Goal: Task Accomplishment & Management: Complete application form

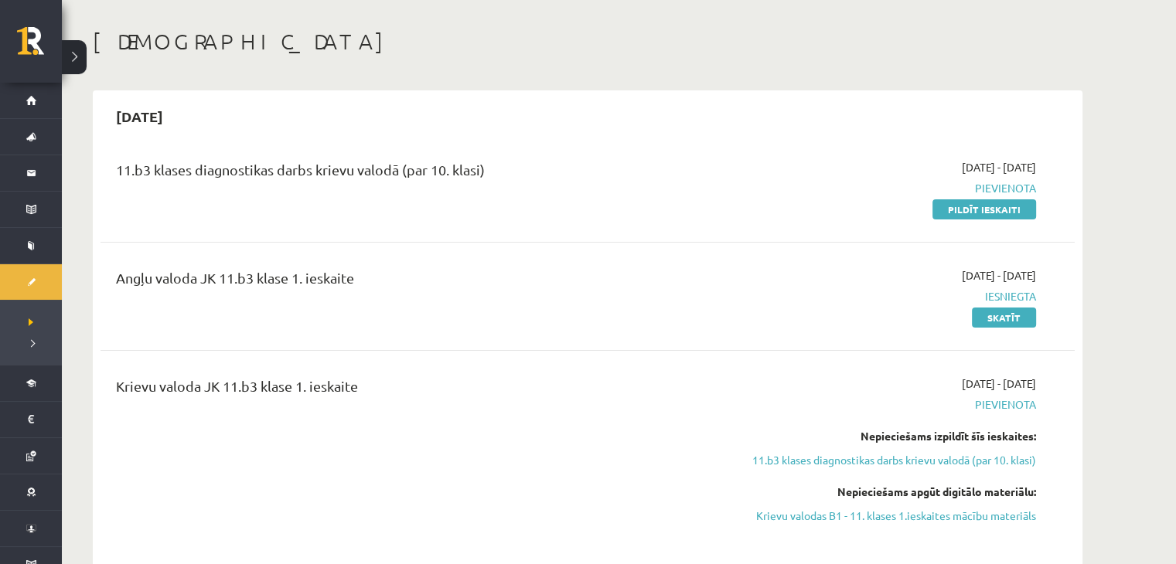
scroll to position [63, 0]
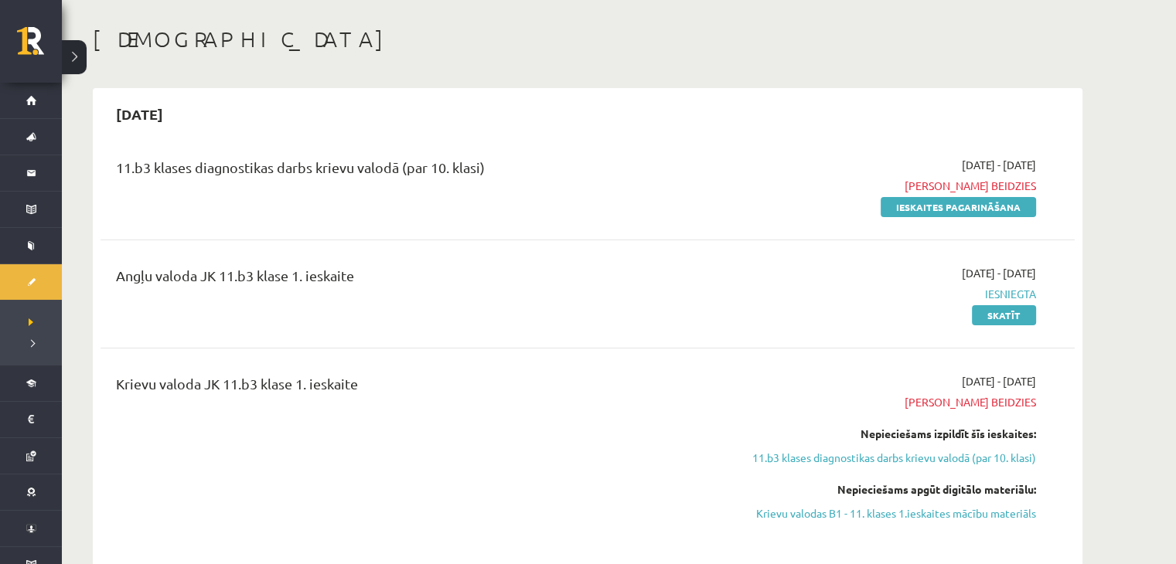
scroll to position [92, 0]
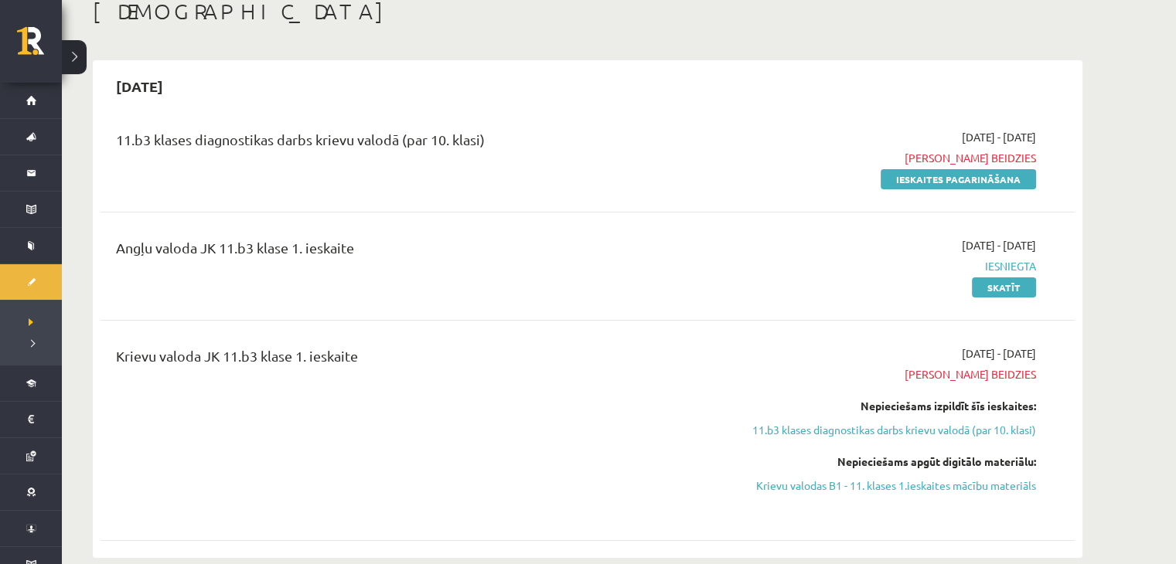
click at [706, 525] on div "Krievu valoda JK 11.b3 klase 1. ieskaite 2025-09-01 - 2025-09-15 Termiņš beidzi…" at bounding box center [587, 430] width 974 height 201
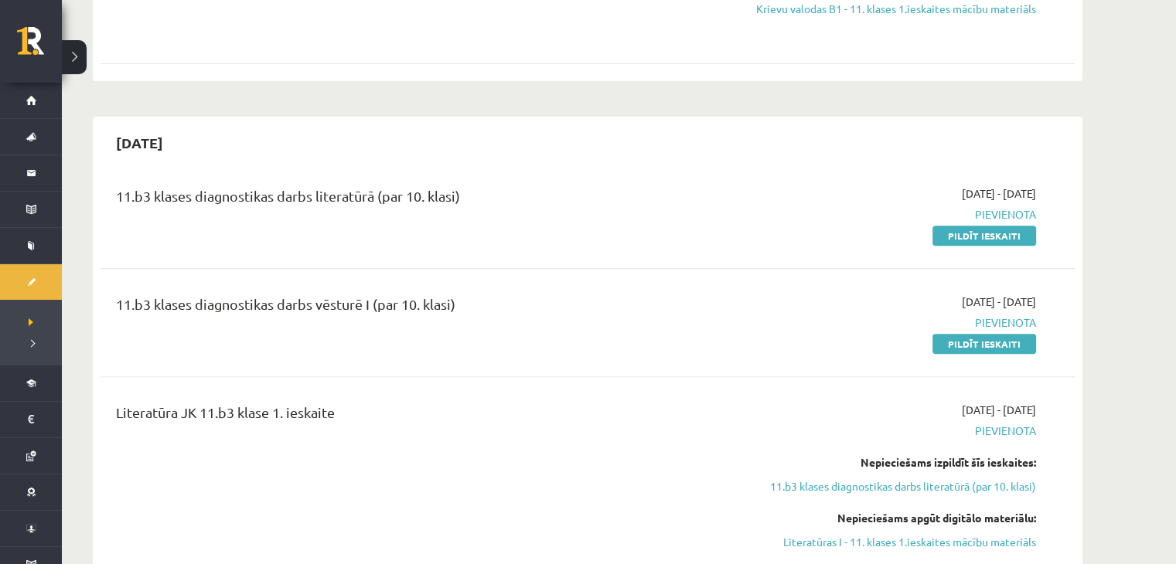
scroll to position [567, 0]
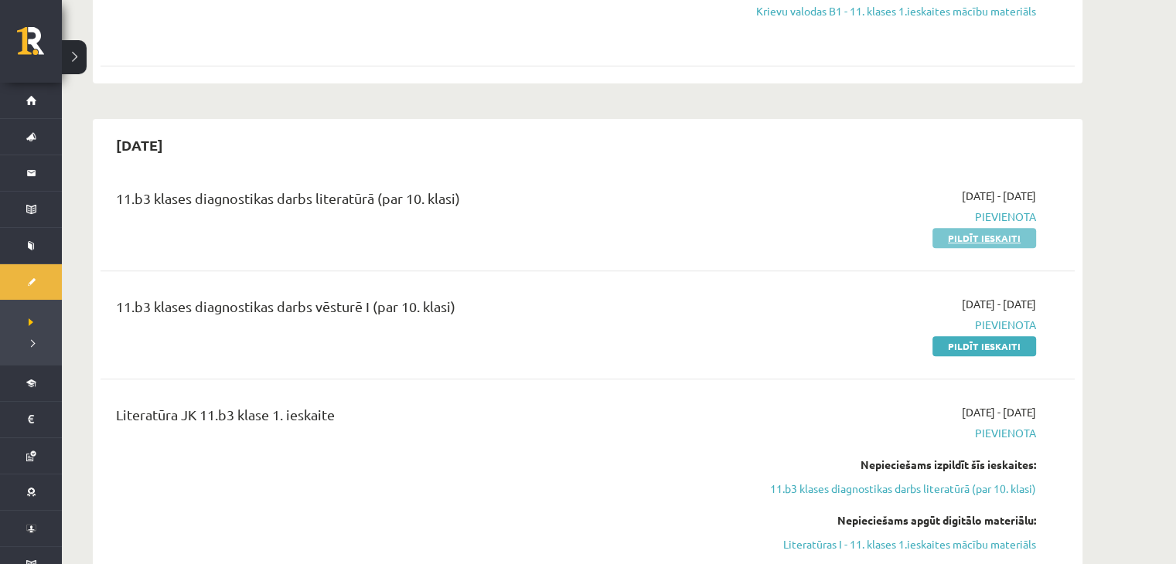
click at [949, 233] on link "Pildīt ieskaiti" at bounding box center [984, 238] width 104 height 20
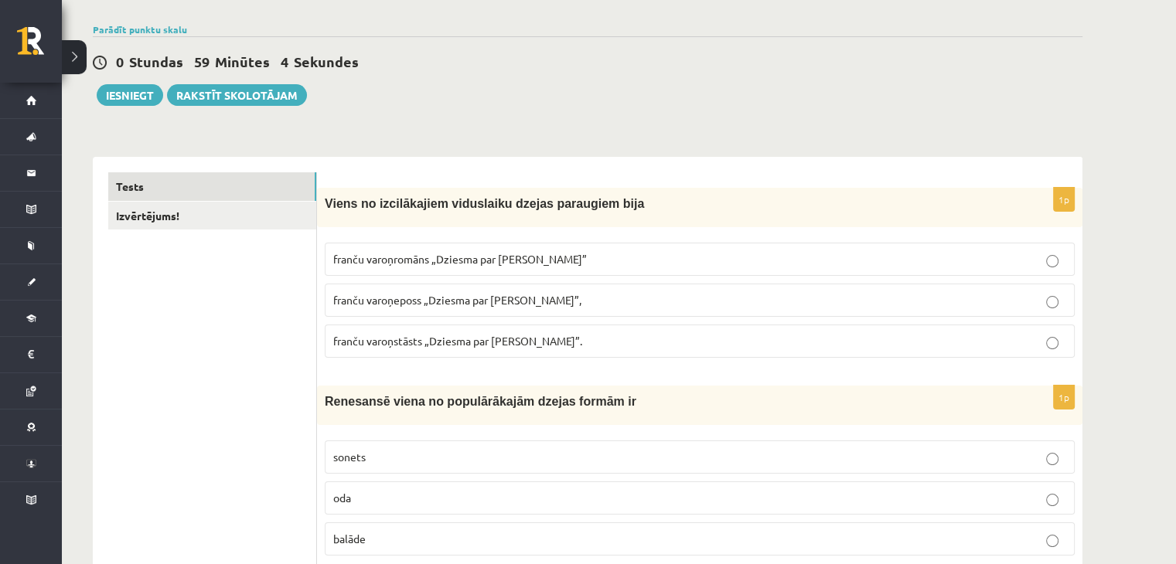
scroll to position [108, 0]
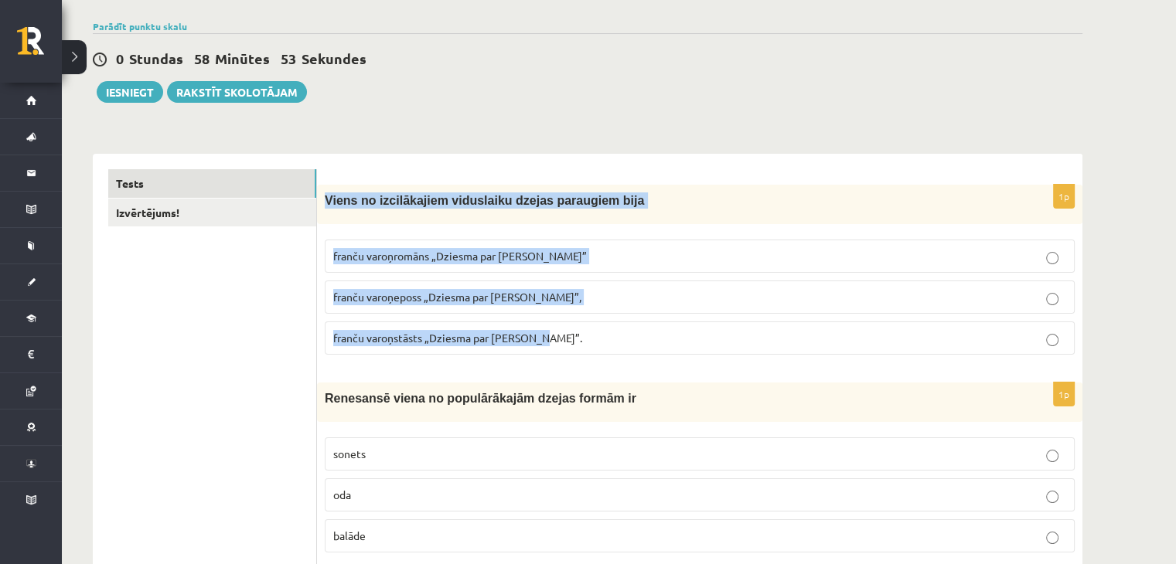
drag, startPoint x: 323, startPoint y: 197, endPoint x: 703, endPoint y: 325, distance: 400.6
click at [703, 325] on div "1p Viens no izcilākajiem viduslaiku dzejas paraugiem bija franču varoņromāns „D…" at bounding box center [699, 276] width 765 height 182
copy div "Viens no izcilākajiem viduslaiku dzejas paraugiem bija [DEMOGRAPHIC_DATA] varoņ…"
copy div "Viens no izcilākajiem viduslaiku dzejas paraugiem bija franču varoņromāns „Dzie…"
click at [570, 299] on p "franču varoņeposs „Dziesma par Rolandu”," at bounding box center [699, 297] width 733 height 16
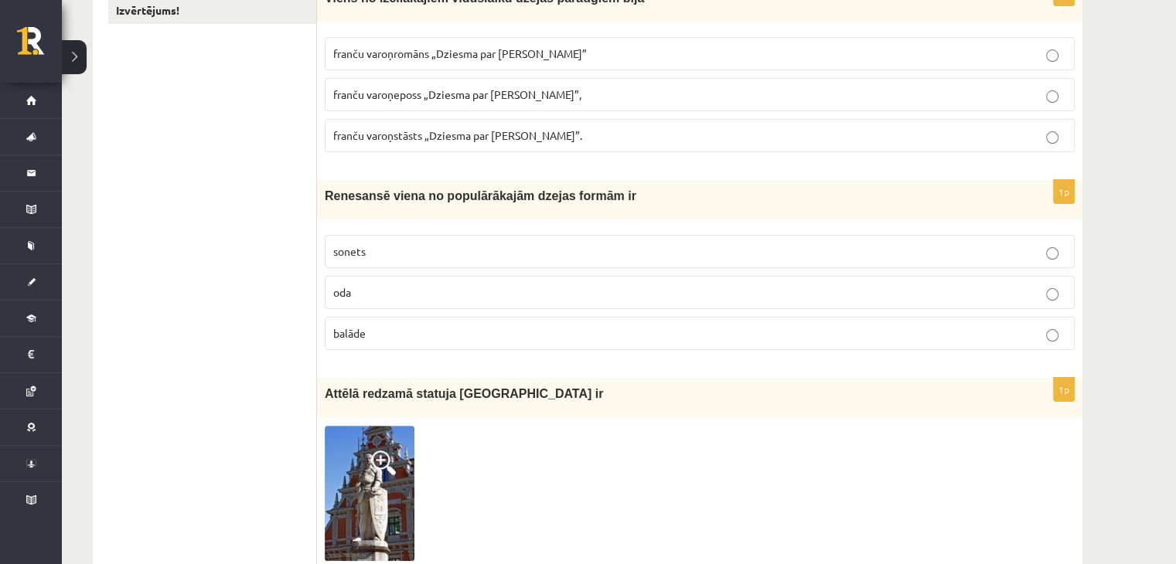
scroll to position [309, 0]
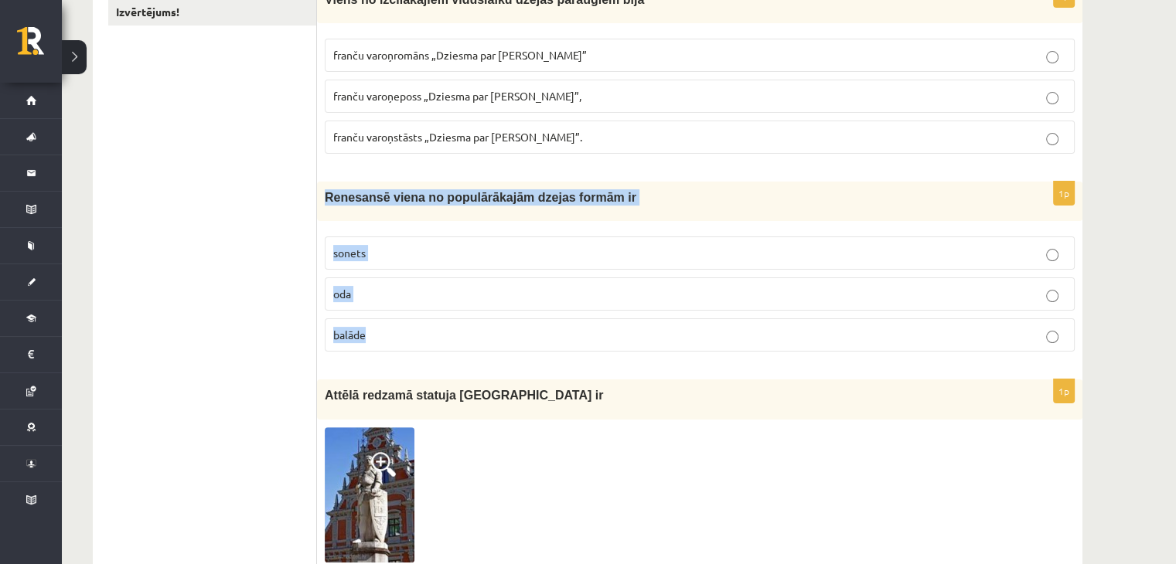
drag, startPoint x: 323, startPoint y: 192, endPoint x: 410, endPoint y: 331, distance: 163.2
click at [410, 331] on div "1p Renesansē viena no populārākajām dzejas formām ir sonets oda balāde" at bounding box center [699, 273] width 765 height 182
copy div "Renesansē viena no populārākajām dzejas formām ir sonets oda balāde"
click at [397, 257] on p "sonets" at bounding box center [699, 253] width 733 height 16
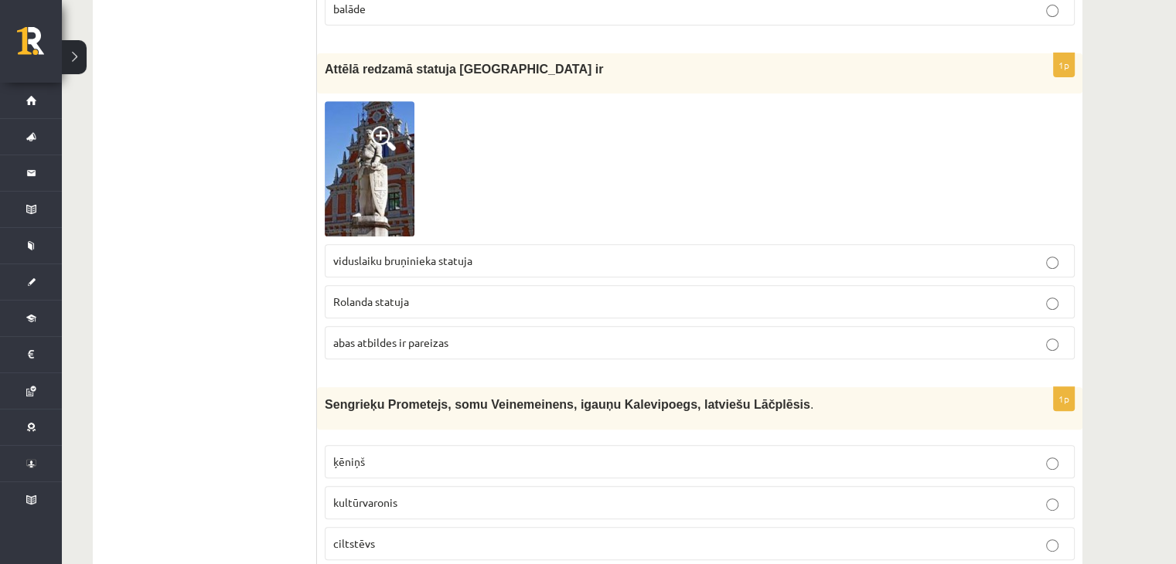
scroll to position [636, 0]
drag, startPoint x: 331, startPoint y: 254, endPoint x: 470, endPoint y: 261, distance: 139.3
click at [470, 261] on label "viduslaiku bruņinieka statuja" at bounding box center [700, 259] width 750 height 33
copy span "viduslaiku bruņinieka statuja"
click at [464, 342] on p "abas atbildes ir pareizas" at bounding box center [699, 342] width 733 height 16
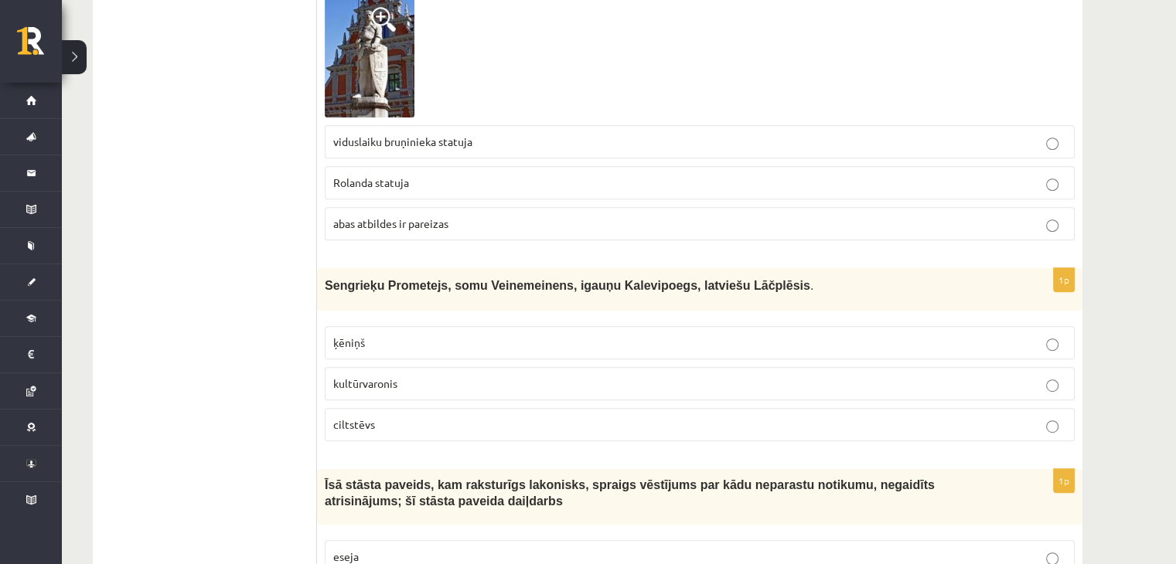
scroll to position [824, 0]
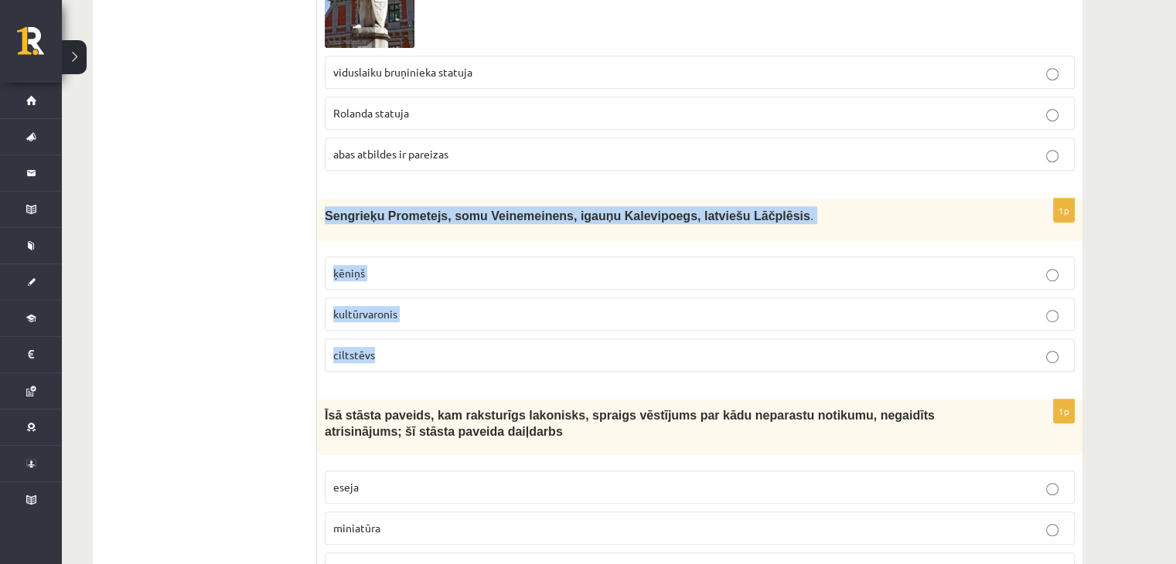
drag, startPoint x: 325, startPoint y: 211, endPoint x: 420, endPoint y: 343, distance: 163.3
click at [420, 343] on div "1p Sengrieķu Prometejs, somu Veinemeinens, igauņu Kalevipoegs, latviešu Lāčplēs…" at bounding box center [699, 292] width 765 height 186
copy div "Sengrieķu Prometejs, somu Veinemeinens, igauņu Kalevipoegs, latviešu Lāčplēsis …"
click at [427, 310] on p "kultūrvaronis" at bounding box center [699, 314] width 733 height 16
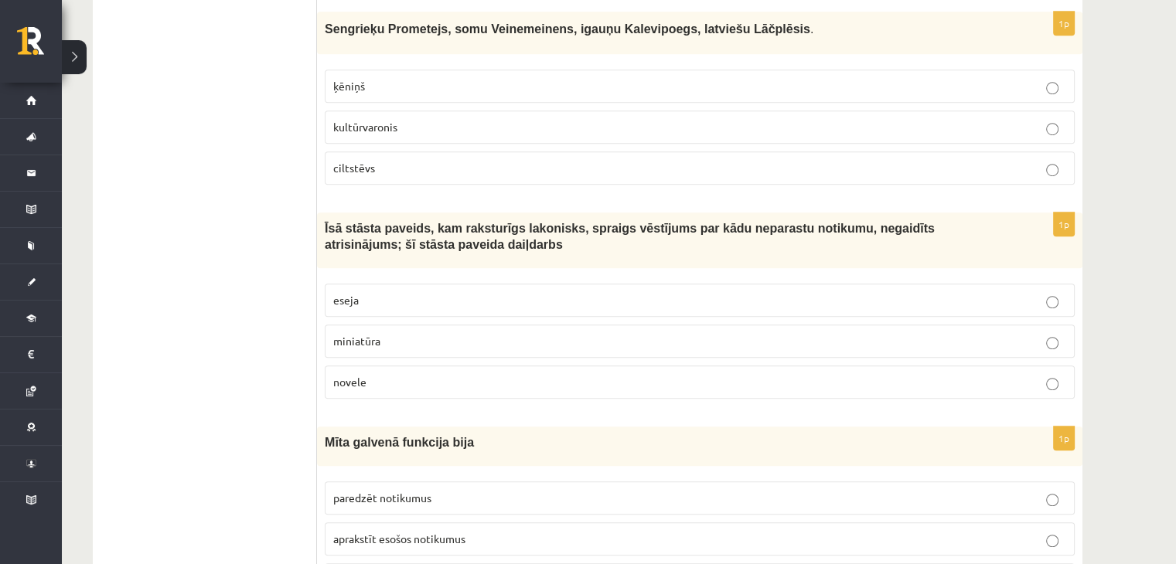
scroll to position [1013, 0]
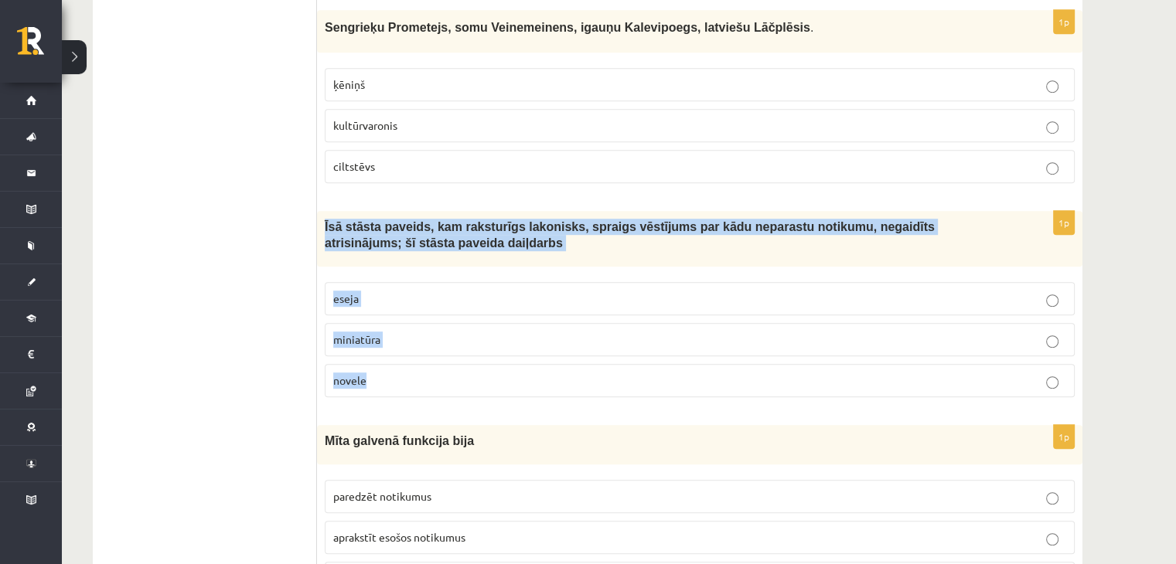
drag, startPoint x: 323, startPoint y: 221, endPoint x: 424, endPoint y: 369, distance: 178.6
click at [424, 369] on div "1p Īsā stāsta paveids, kam raksturīgs lakonisks, spraigs vēstījums par kādu nep…" at bounding box center [699, 310] width 765 height 199
copy div "Īsā stāsta paveids, kam raksturīgs lakonisks, spraigs vēstījums par kādu nepara…"
click at [410, 374] on p "novele" at bounding box center [699, 381] width 733 height 16
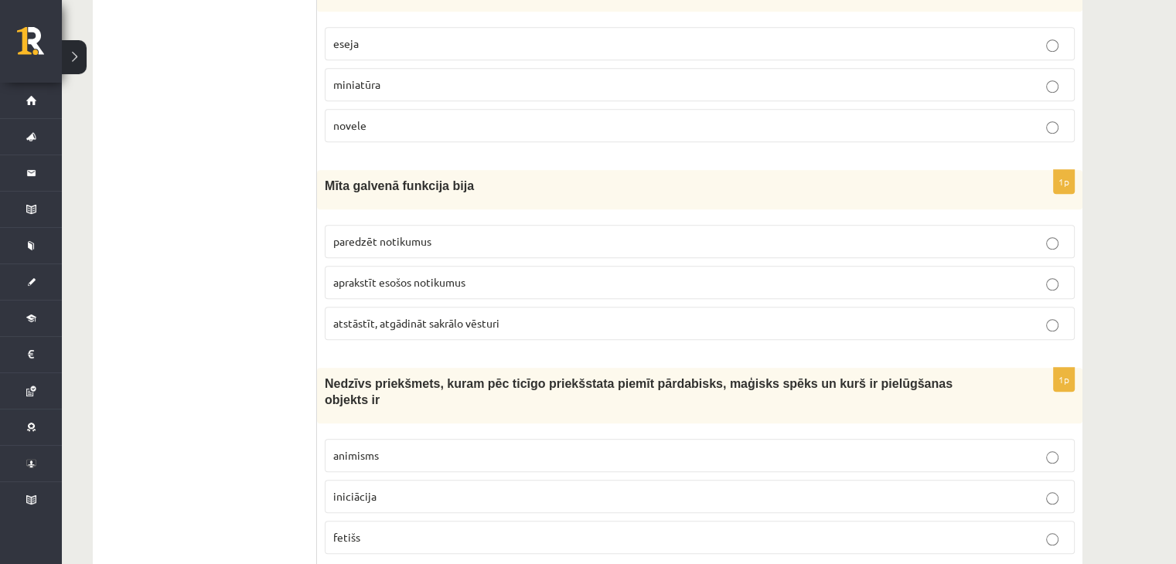
scroll to position [1268, 0]
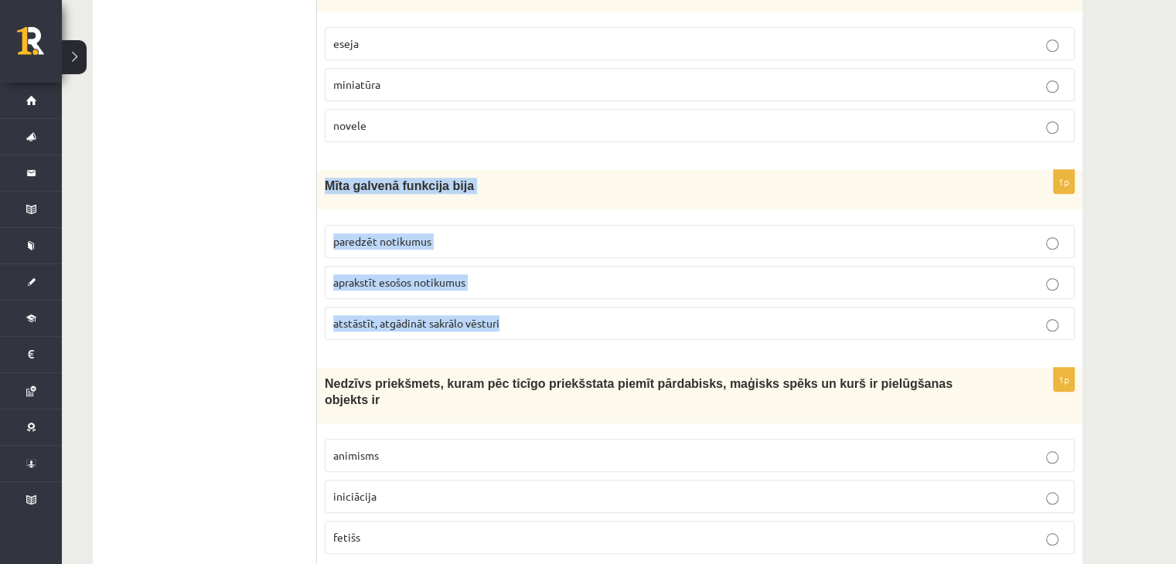
drag, startPoint x: 324, startPoint y: 174, endPoint x: 519, endPoint y: 331, distance: 250.1
click at [519, 331] on div "1p Mīta galvenā funkcija bija paredzēt notikumus aprakstīt esošos notikumus ats…" at bounding box center [699, 261] width 765 height 182
copy div "Mīta galvenā funkcija bija paredzēt notikumus aprakstīt esošos notikumus atstās…"
click at [512, 316] on p "atstāstīt, atgādināt sakrālo vēsturi" at bounding box center [699, 323] width 733 height 16
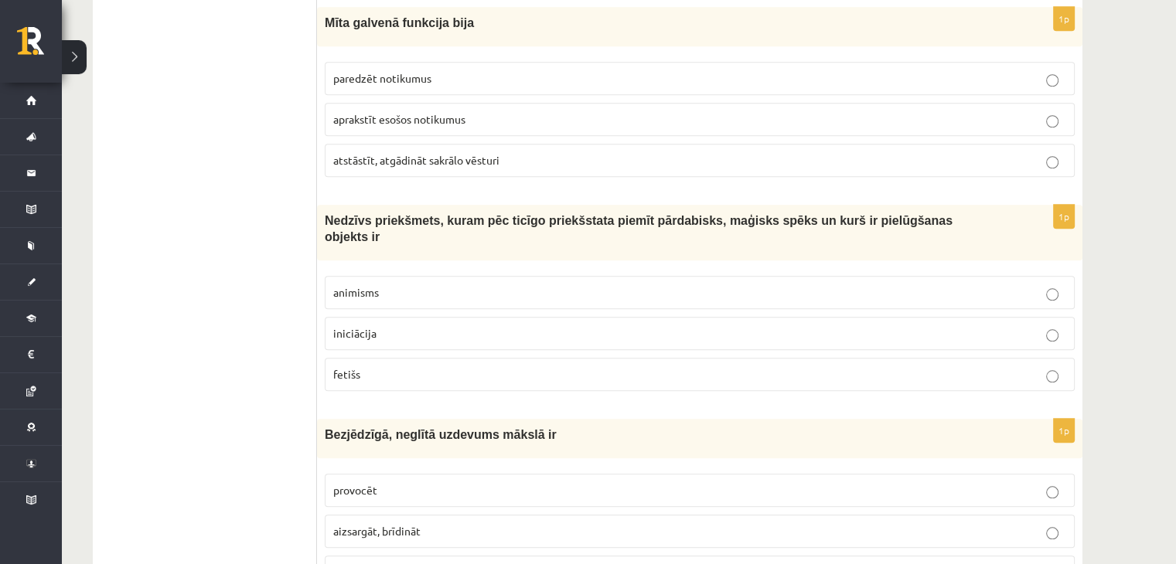
scroll to position [1431, 0]
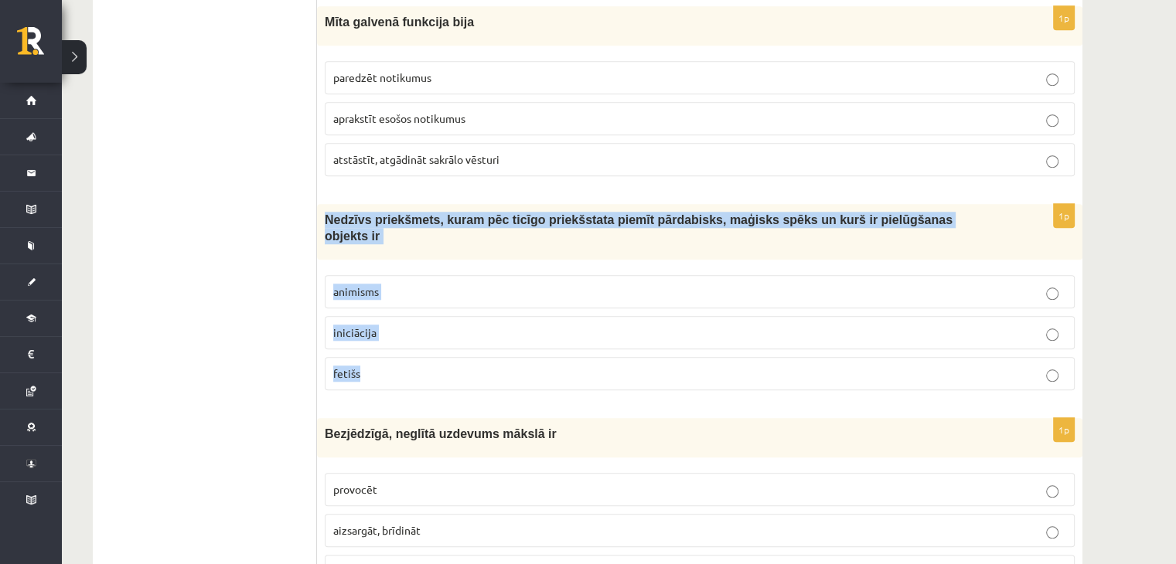
drag, startPoint x: 322, startPoint y: 210, endPoint x: 436, endPoint y: 339, distance: 172.0
click at [439, 341] on div "1p Nedzīvs priekšmets, kuram pēc ticīgo priekšstata piemīt pārdabisks, maģisks …" at bounding box center [699, 303] width 765 height 199
copy div "Nedzīvs priekšmets, kuram pēc ticīgo priekšstata piemīt pārdabisks, maģisks spē…"
click at [399, 366] on p "fetišs" at bounding box center [699, 374] width 733 height 16
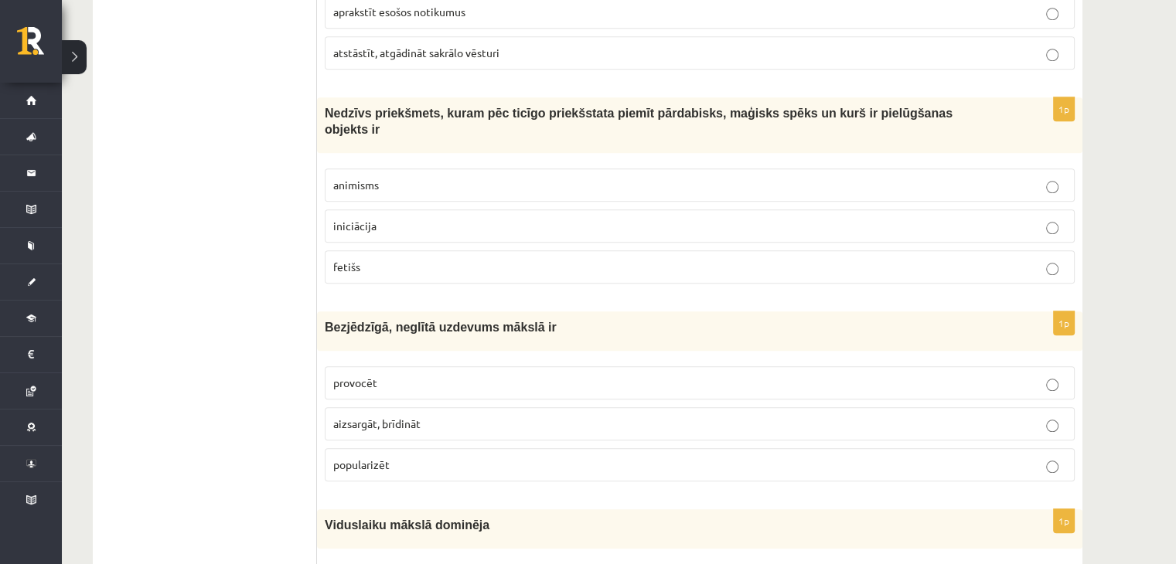
scroll to position [1678, 0]
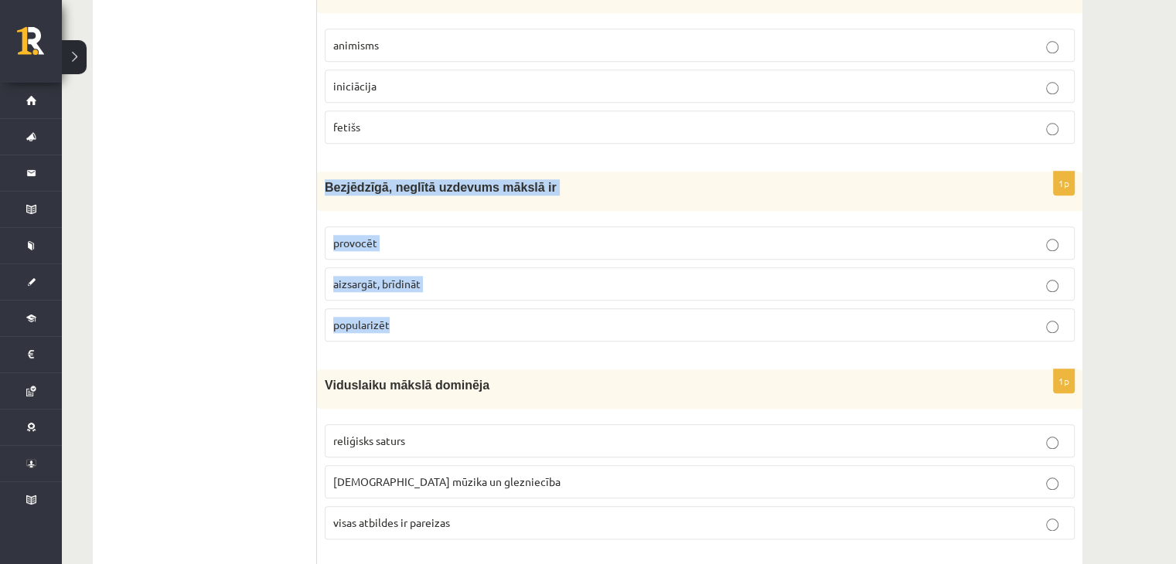
drag, startPoint x: 324, startPoint y: 155, endPoint x: 442, endPoint y: 289, distance: 178.5
click at [442, 289] on div "1p Bezjēdzīgā, neglītā uzdevums mākslā ir provocēt aizsargāt, brīdināt populari…" at bounding box center [699, 263] width 765 height 182
copy div "Bezjēdzīgā, neglītā uzdevums mākslā ir provocēt aizsargāt, brīdināt popularizēt"
click at [401, 235] on p "provocēt" at bounding box center [699, 243] width 733 height 16
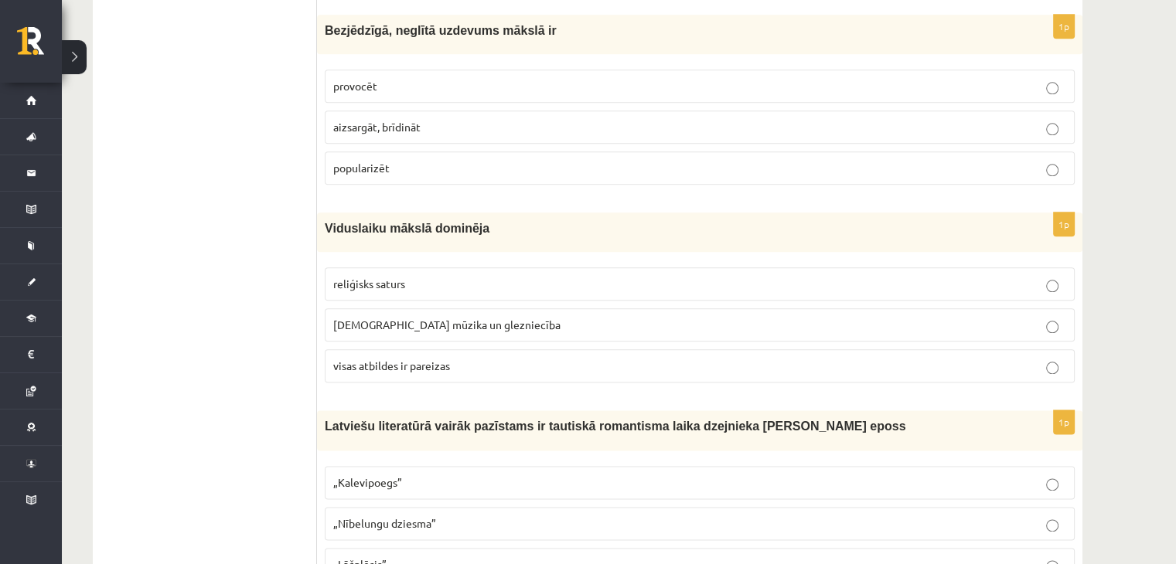
scroll to position [1849, 0]
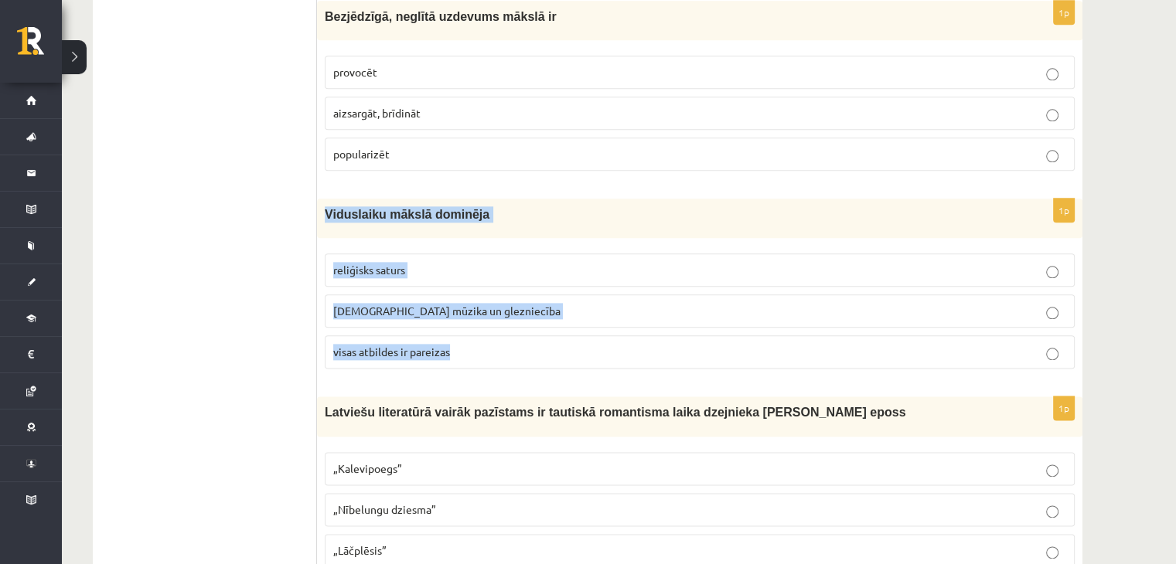
drag, startPoint x: 322, startPoint y: 187, endPoint x: 491, endPoint y: 322, distance: 215.6
click at [491, 322] on div "1p Viduslaiku mākslā dominēja reliģisks saturs baznīcas mūzika un glezniecība v…" at bounding box center [699, 290] width 765 height 182
copy div "Viduslaiku mākslā dominēja reliģisks saturs baznīcas mūzika un glezniecība visa…"
click at [478, 344] on p "visas atbildes ir pareizas" at bounding box center [699, 352] width 733 height 16
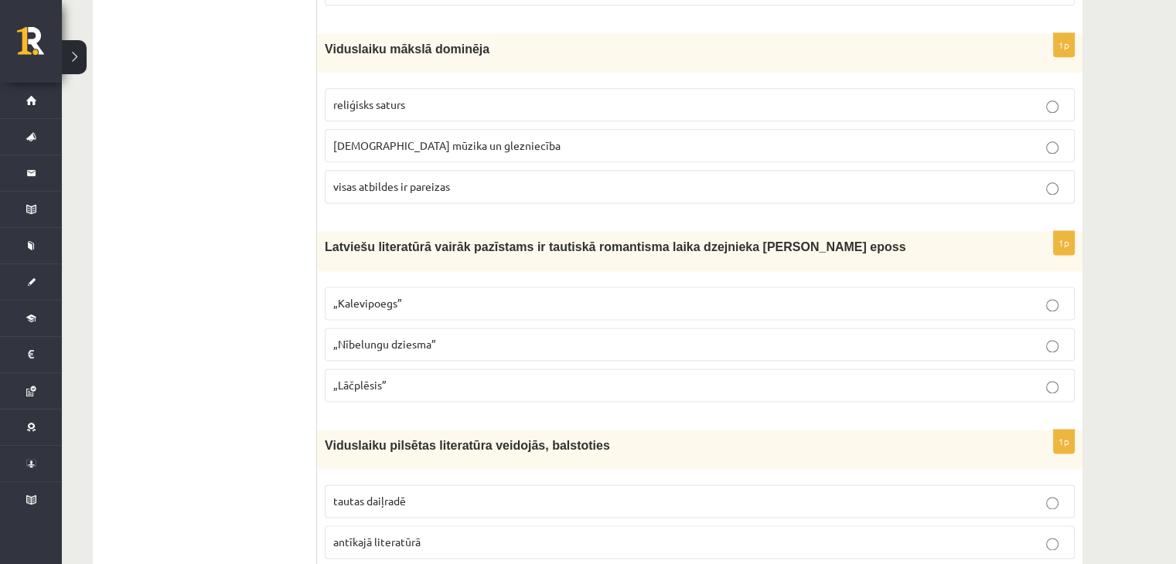
scroll to position [2070, 0]
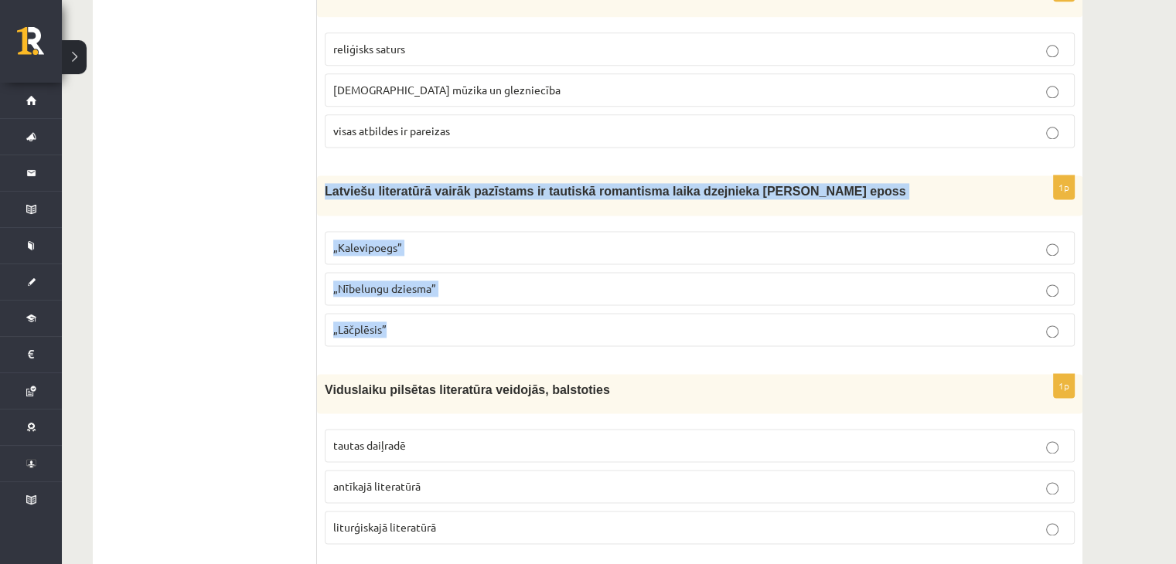
drag, startPoint x: 320, startPoint y: 159, endPoint x: 435, endPoint y: 325, distance: 202.2
click at [436, 325] on div "1p Latviešu literatūrā vairāk pazīstams ir tautiskā romantisma laika dzejnieka …" at bounding box center [699, 266] width 765 height 182
click at [403, 322] on p "„Lāčplēsis”" at bounding box center [699, 330] width 733 height 16
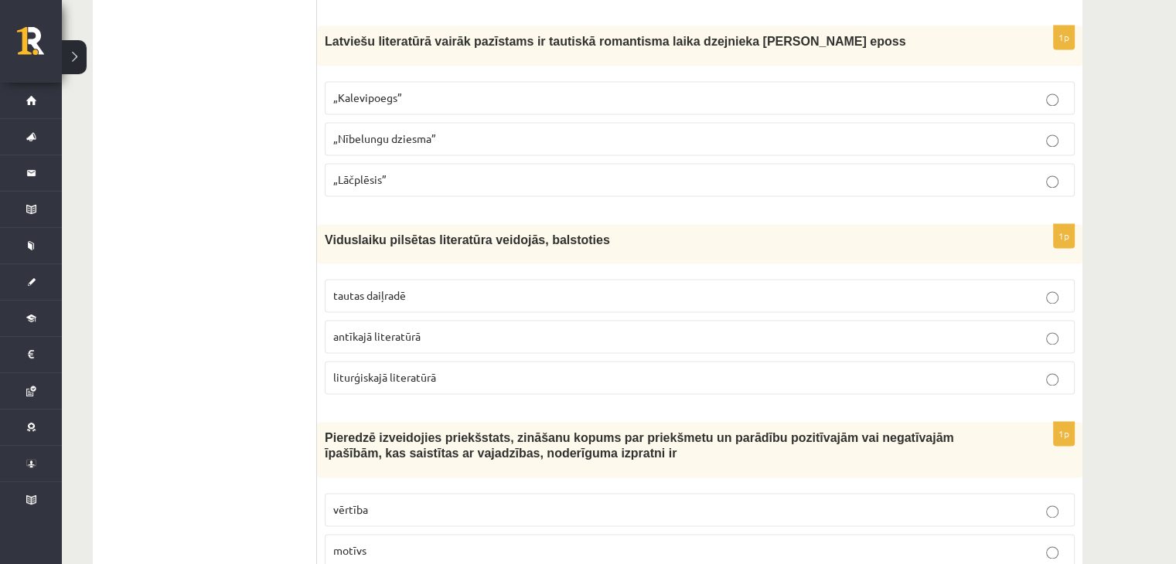
scroll to position [2226, 0]
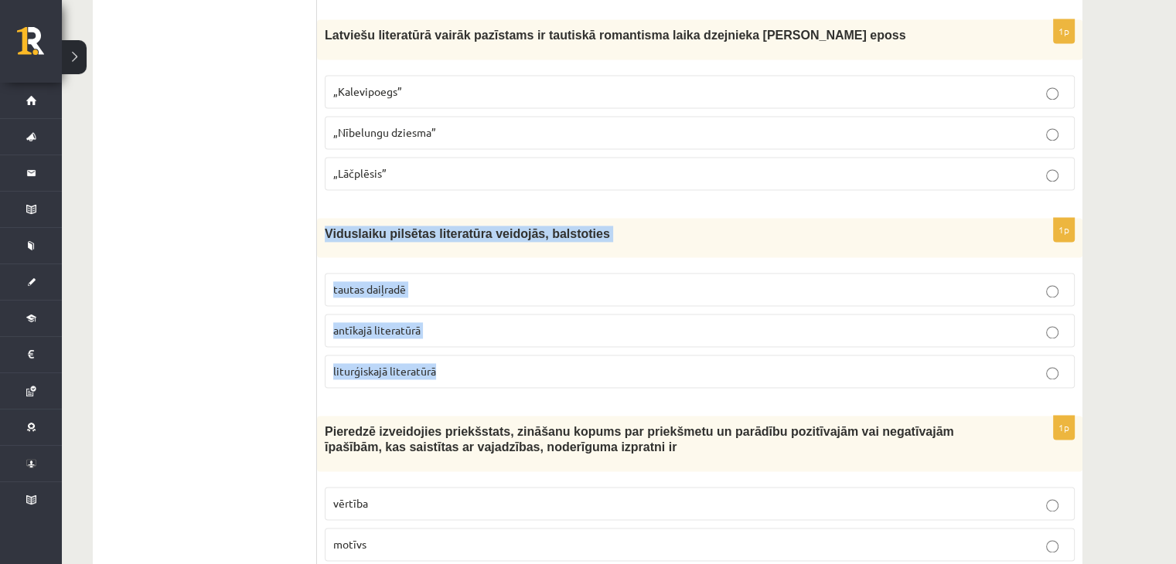
drag, startPoint x: 325, startPoint y: 206, endPoint x: 458, endPoint y: 337, distance: 186.4
click at [459, 337] on div "1p Viduslaiku pilsētas literatūra veidojās, balstoties tautas daiļradē antīkajā…" at bounding box center [699, 309] width 765 height 182
click at [459, 281] on p "tautas daiļradē" at bounding box center [699, 289] width 733 height 16
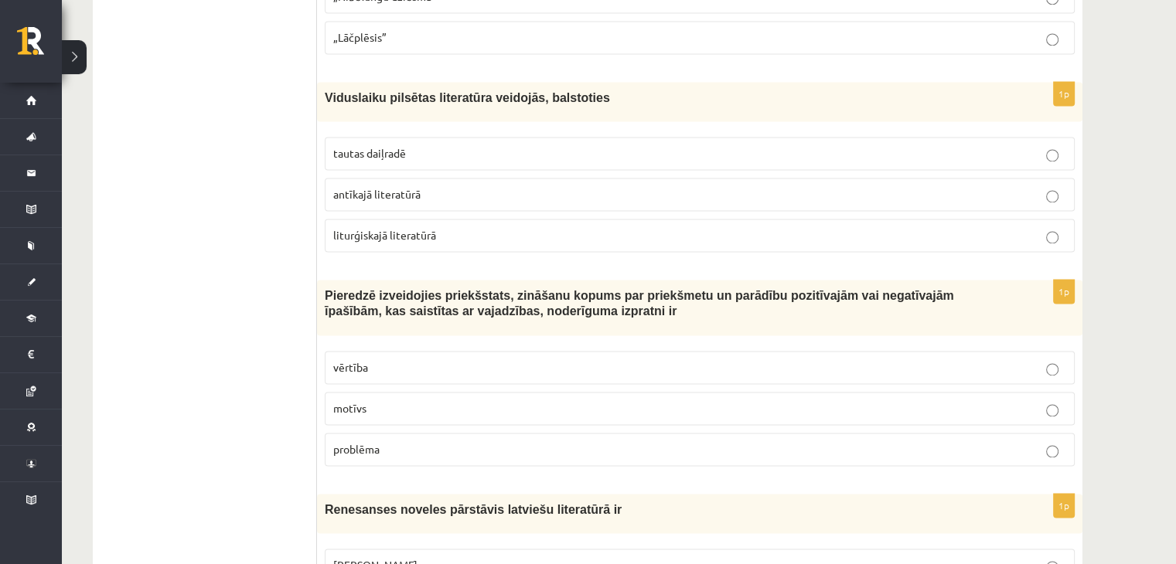
scroll to position [2367, 0]
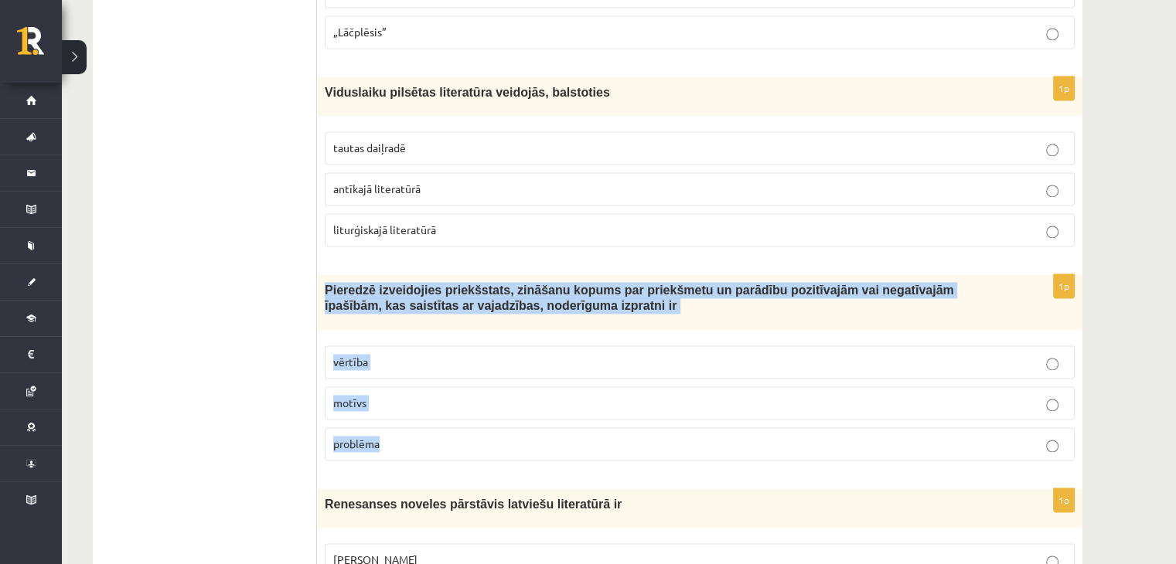
drag, startPoint x: 323, startPoint y: 260, endPoint x: 417, endPoint y: 410, distance: 176.7
click at [417, 410] on div "1p Pieredzē izveidojies priekšstats, zināšanu kopums par priekšmetu un parādību…" at bounding box center [699, 373] width 765 height 199
click at [429, 354] on p "vērtība" at bounding box center [699, 362] width 733 height 16
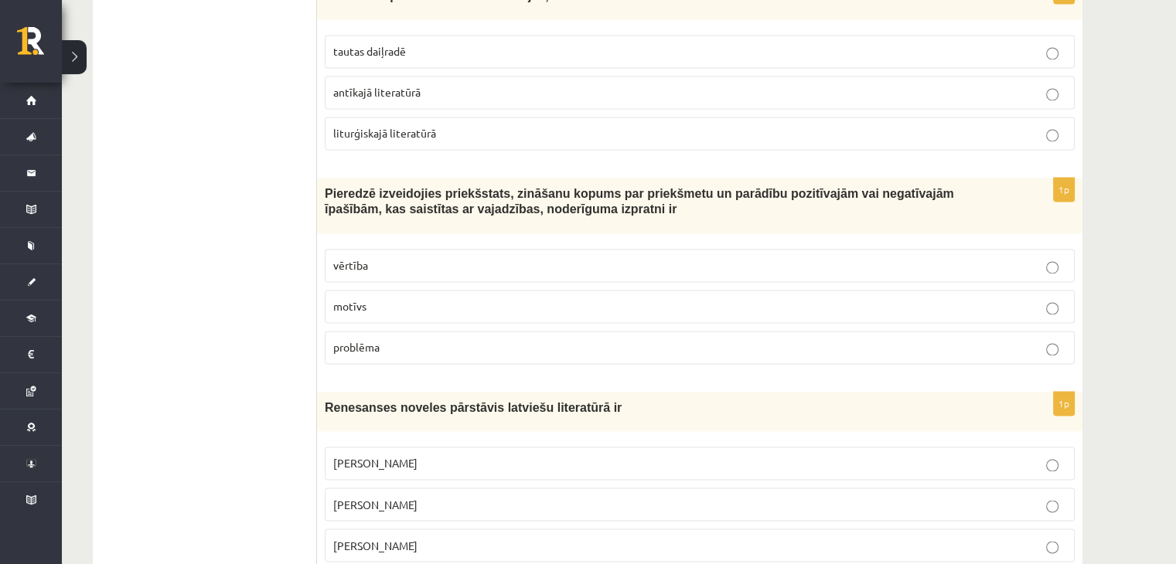
scroll to position [2548, 0]
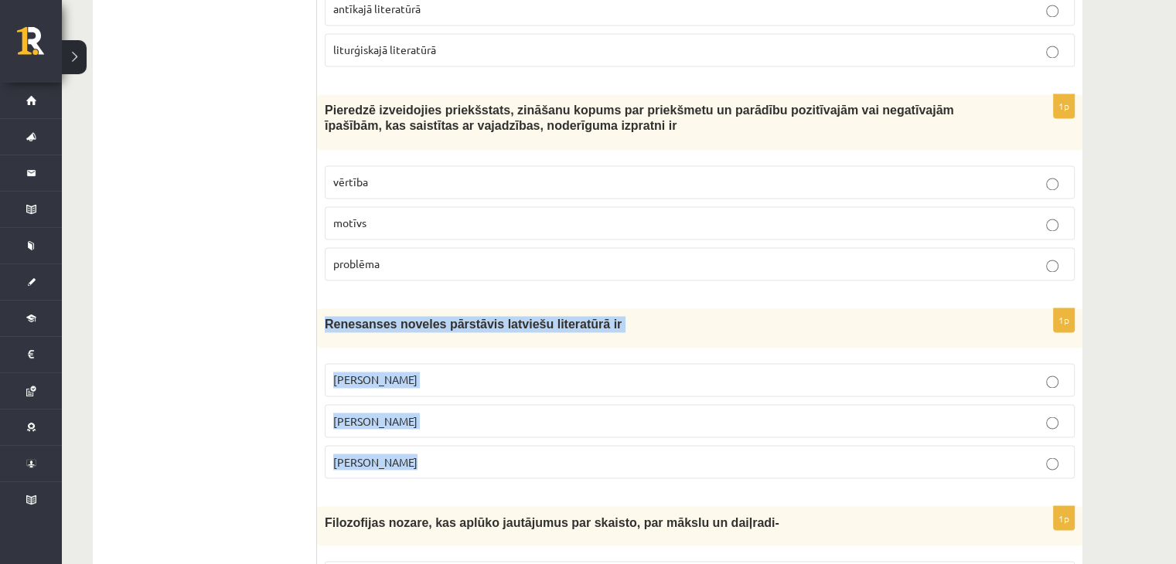
drag, startPoint x: 323, startPoint y: 291, endPoint x: 422, endPoint y: 434, distance: 173.9
click at [423, 435] on div "1p Renesanses noveles pārstāvis latviešu literatūrā ir Rūdolfs Blaumanis Kārlis…" at bounding box center [699, 399] width 765 height 182
click at [461, 454] on p "Jānis Ezeriņš" at bounding box center [699, 462] width 733 height 16
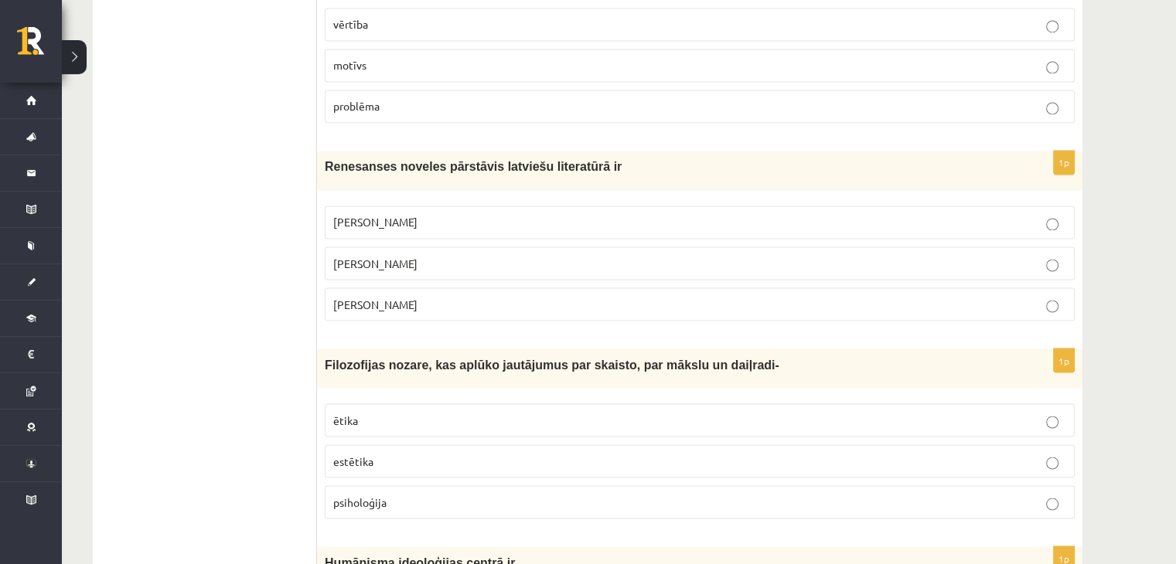
scroll to position [2766, 0]
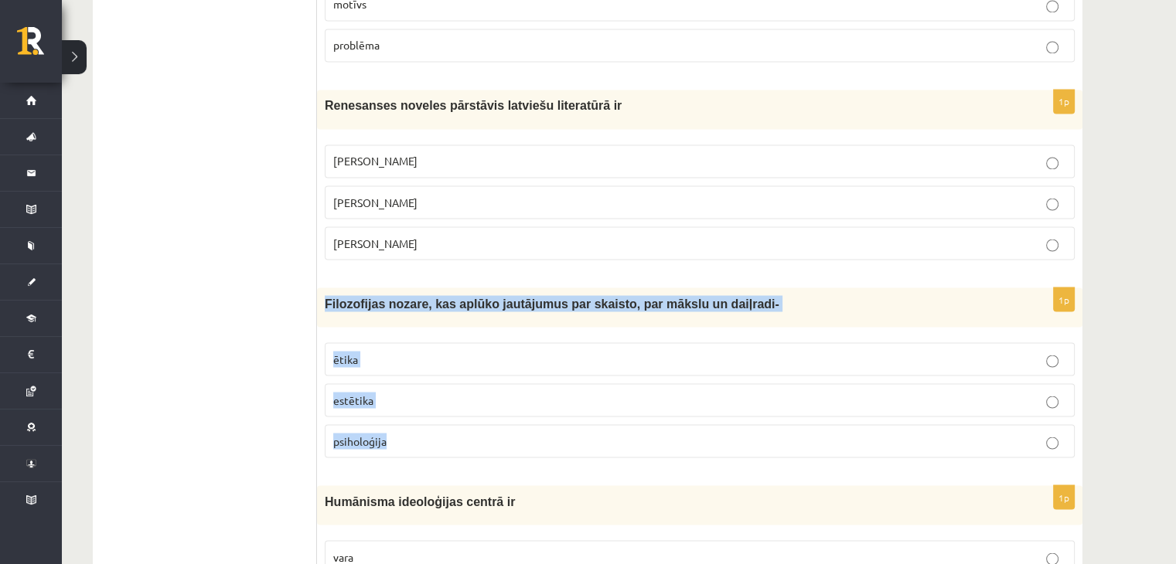
drag, startPoint x: 325, startPoint y: 269, endPoint x: 407, endPoint y: 412, distance: 164.4
click at [407, 412] on div "1p Filozofijas nozare, kas aplūko jautājumus par skaisto, par mākslu un daiļrad…" at bounding box center [699, 379] width 765 height 182
click at [418, 392] on p "estētika" at bounding box center [699, 400] width 733 height 16
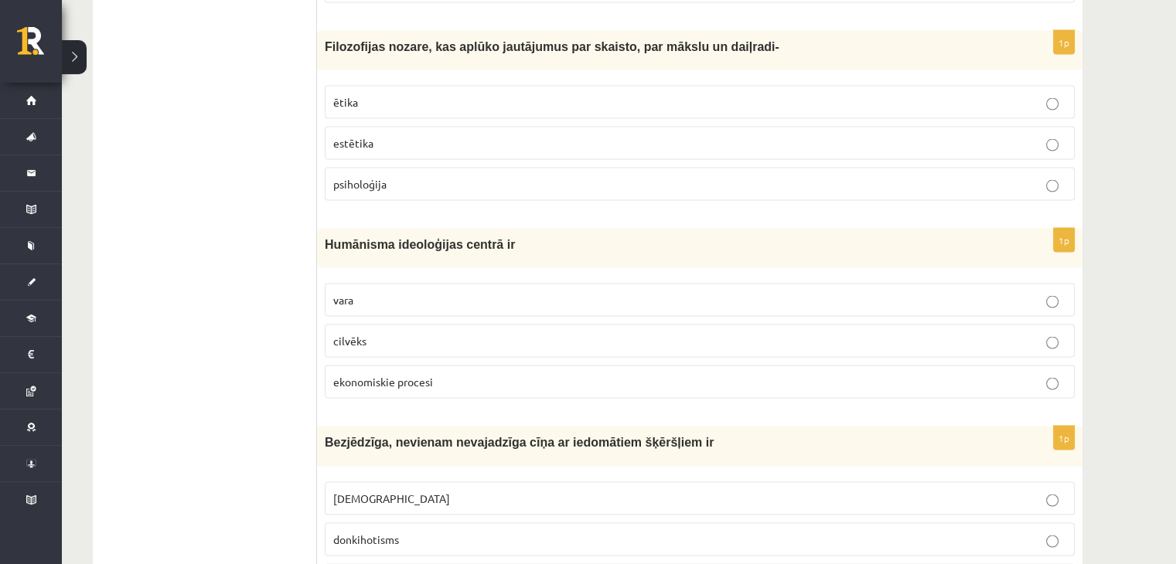
scroll to position [3062, 0]
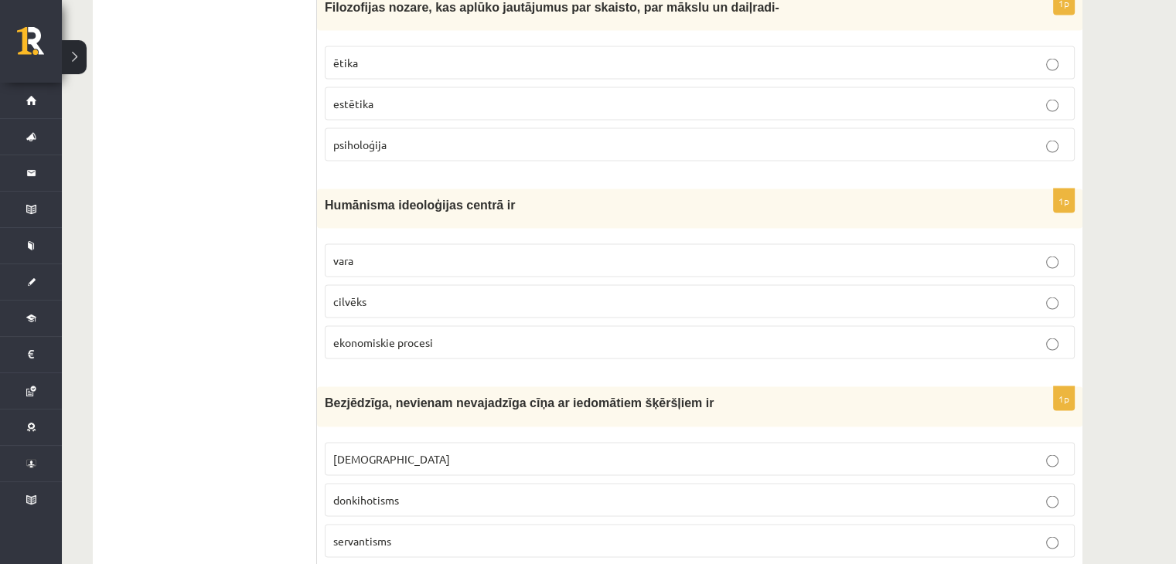
click at [378, 285] on label "cilvēks" at bounding box center [700, 301] width 750 height 33
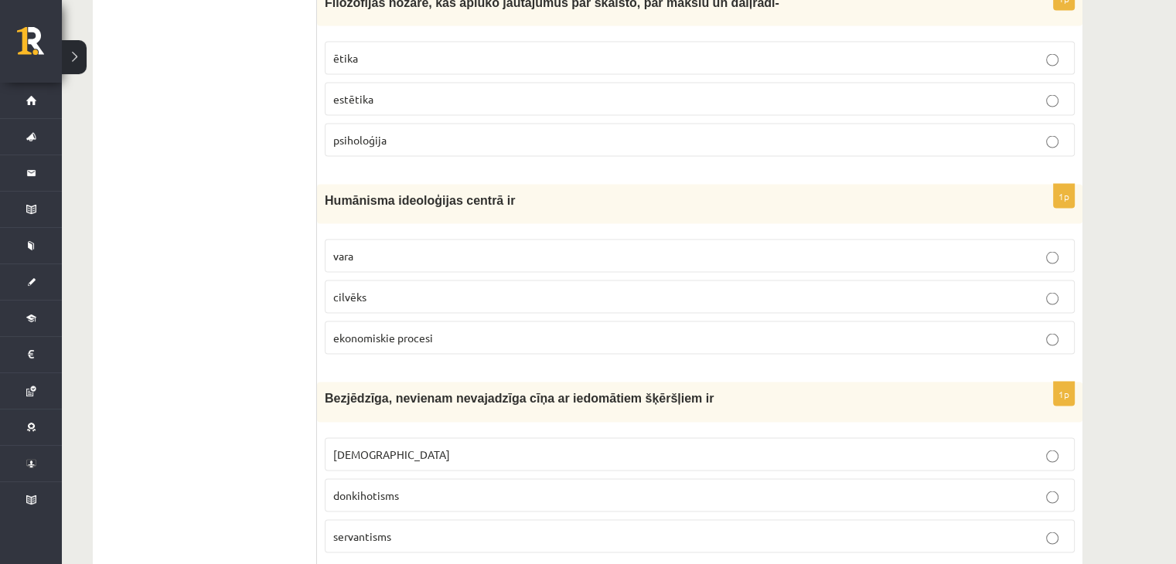
scroll to position [3069, 0]
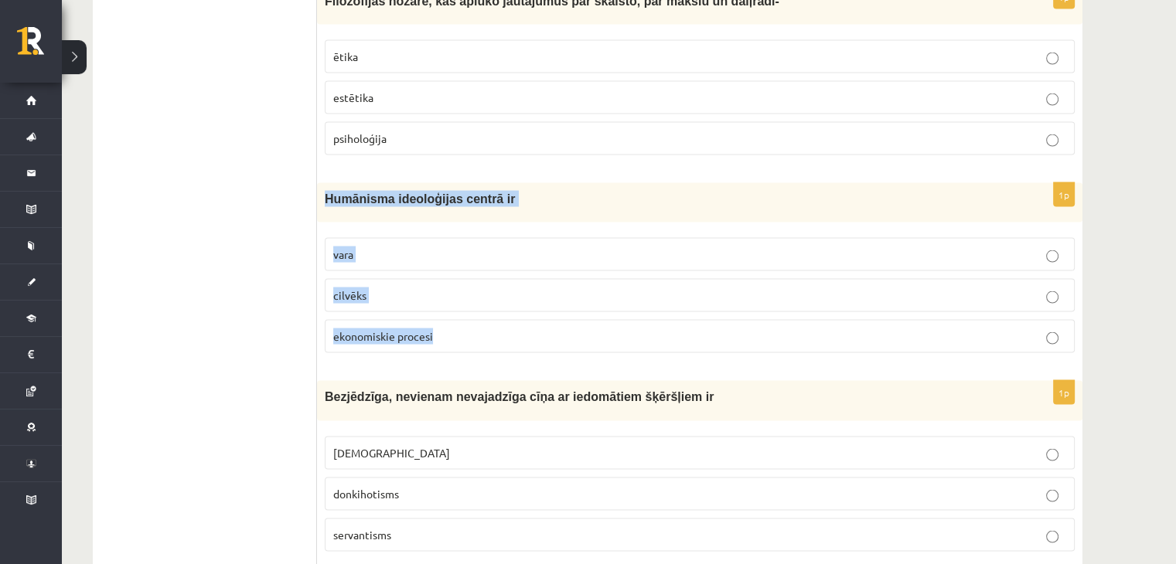
drag, startPoint x: 322, startPoint y: 166, endPoint x: 448, endPoint y: 304, distance: 186.6
click at [448, 304] on div "1p Humānisma ideoloģijas centrā ir vara cilvēks ekonomiskie procesi" at bounding box center [699, 274] width 765 height 182
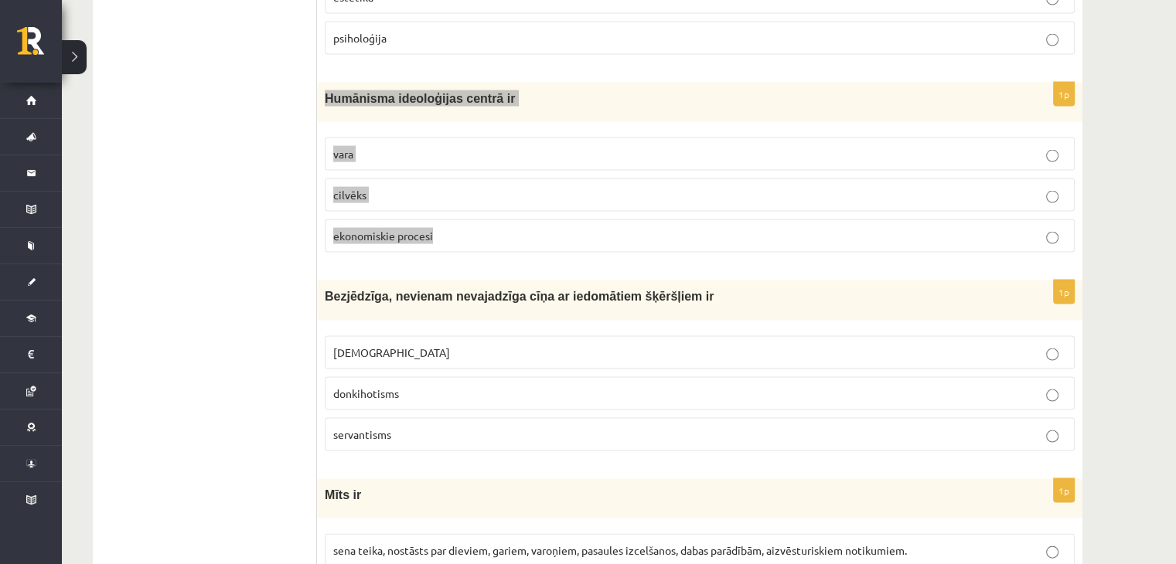
scroll to position [3172, 0]
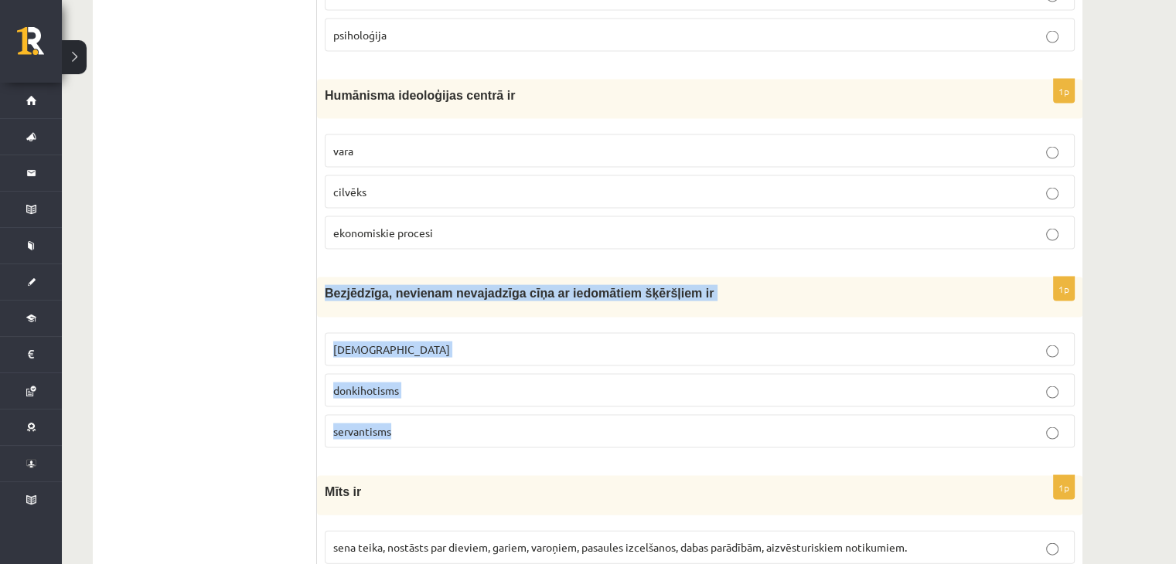
drag, startPoint x: 322, startPoint y: 260, endPoint x: 494, endPoint y: 383, distance: 211.1
click at [494, 383] on div "1p Bezjēdzīga, nevienam nevajadzīga cīņa ar iedomātiem šķēršļiem ir minhauzenis…" at bounding box center [699, 368] width 765 height 182
click at [483, 383] on p "donkihotisms" at bounding box center [699, 391] width 733 height 16
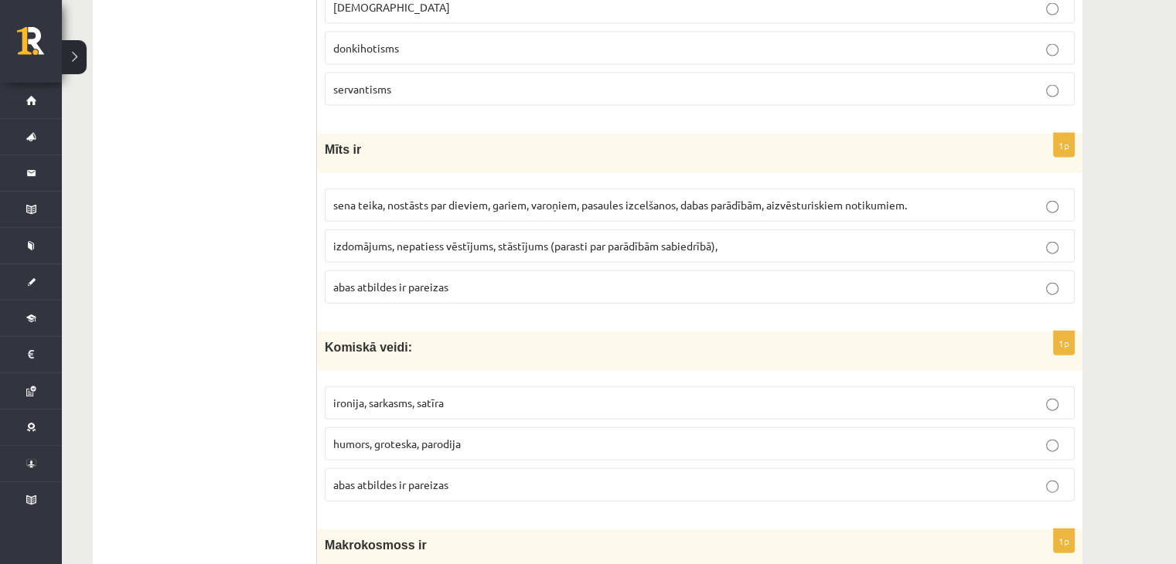
scroll to position [3515, 0]
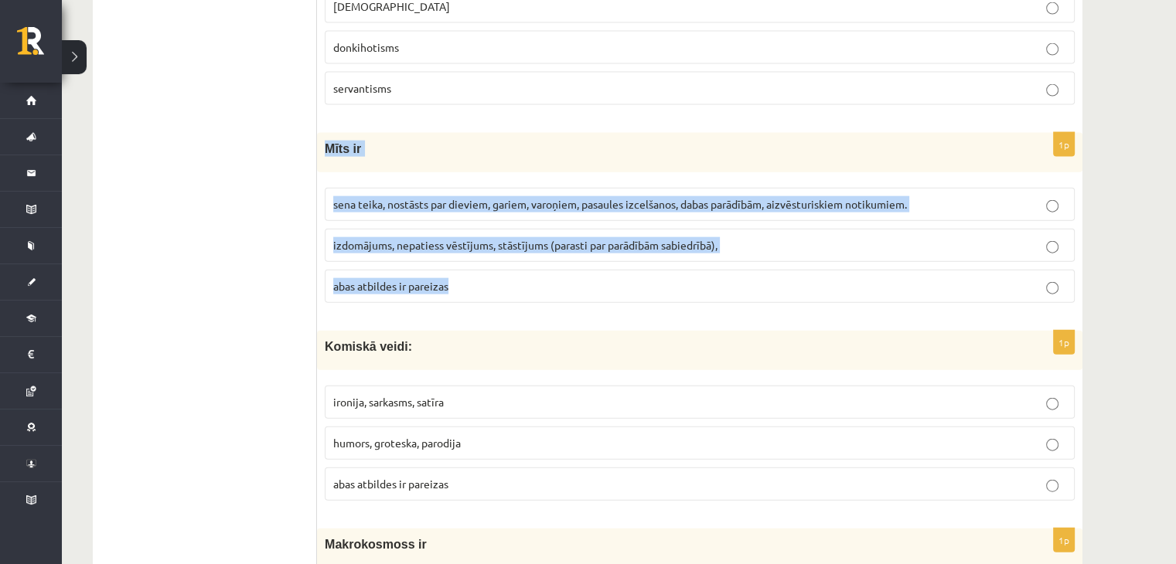
drag, startPoint x: 325, startPoint y: 114, endPoint x: 457, endPoint y: 252, distance: 191.3
click at [457, 252] on div "1p Mīts ir sena teika, nostāsts par dieviem, gariem, varoņiem, pasaules izcelša…" at bounding box center [699, 224] width 765 height 182
click at [478, 197] on span "sena teika, nostāsts par dieviem, gariem, varoņiem, pasaules izcelšanos, dabas …" at bounding box center [620, 204] width 574 height 14
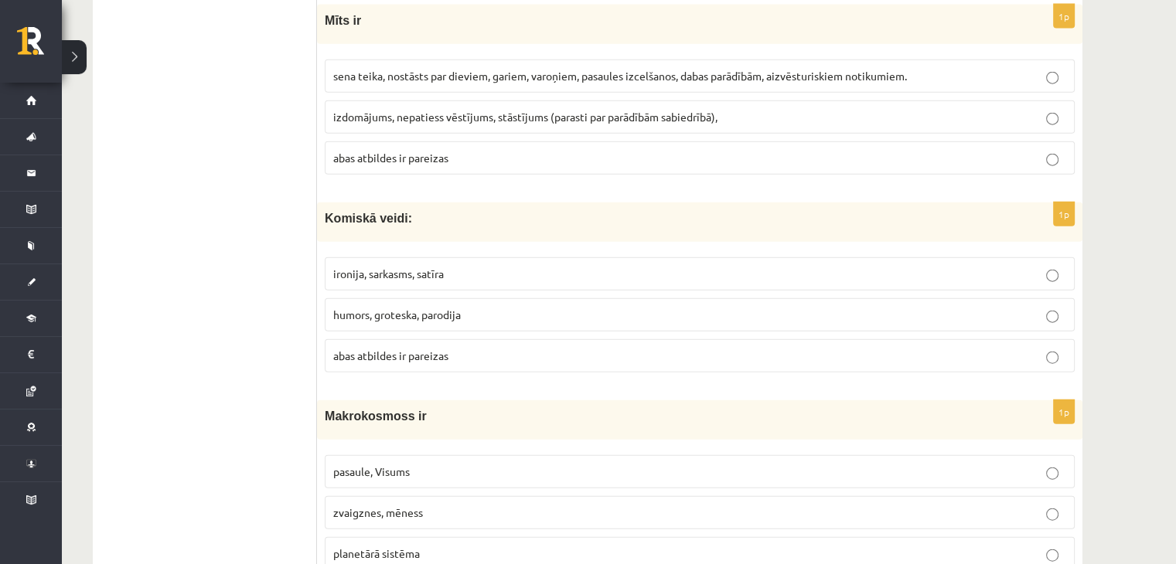
scroll to position [3647, 0]
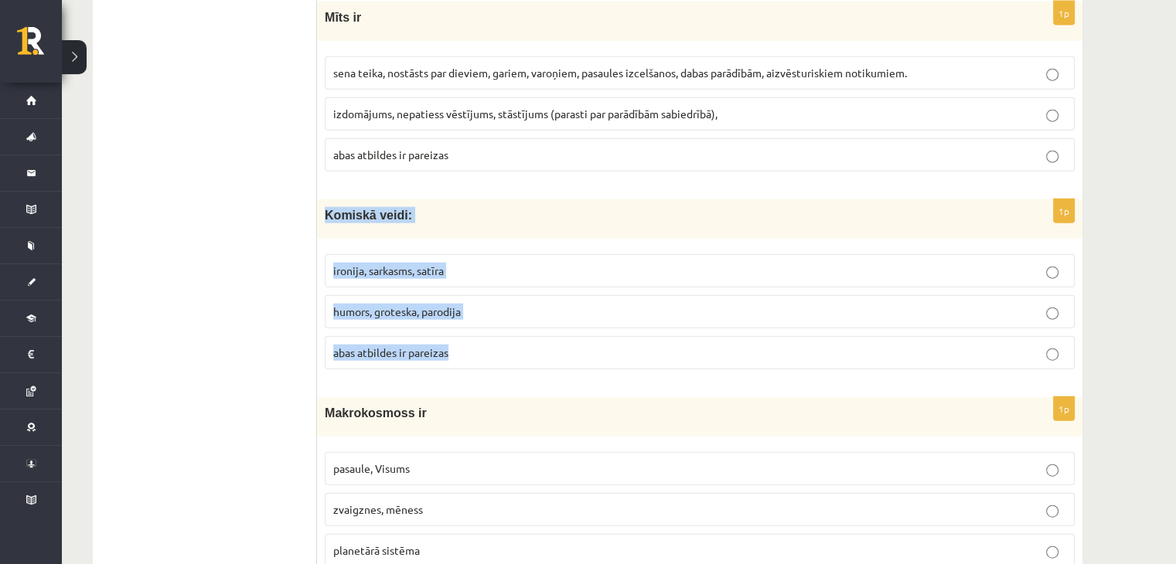
drag, startPoint x: 324, startPoint y: 179, endPoint x: 461, endPoint y: 311, distance: 190.2
click at [467, 308] on div "1p Komiskā veidi: ironija, sarkasms, satīra humors, groteska, parodija abas atb…" at bounding box center [699, 290] width 765 height 182
click at [499, 345] on p "abas atbildes ir pareizas" at bounding box center [699, 353] width 733 height 16
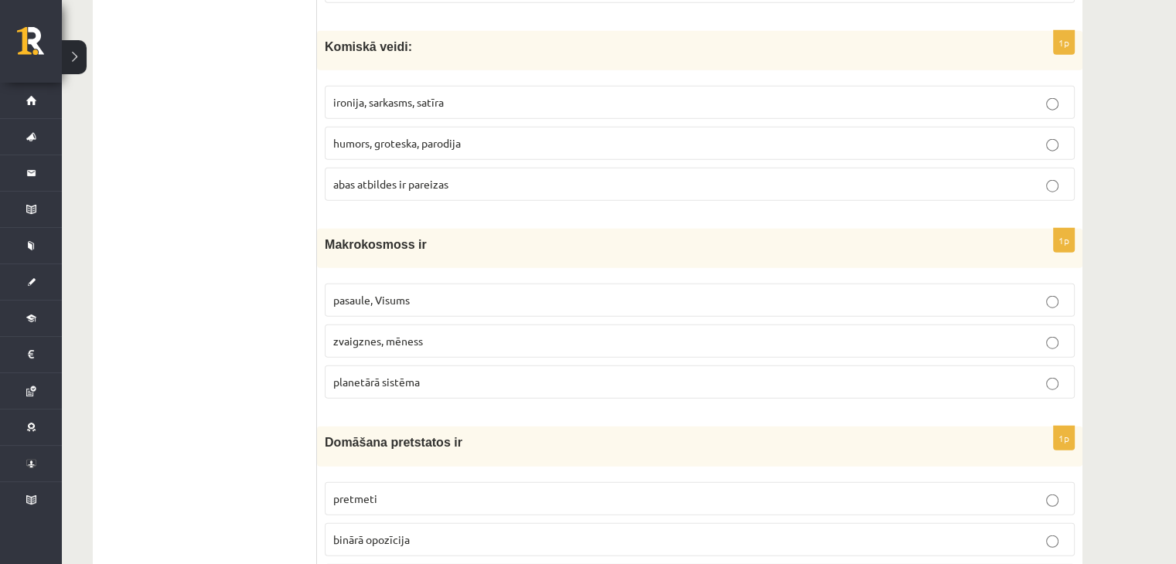
scroll to position [3817, 0]
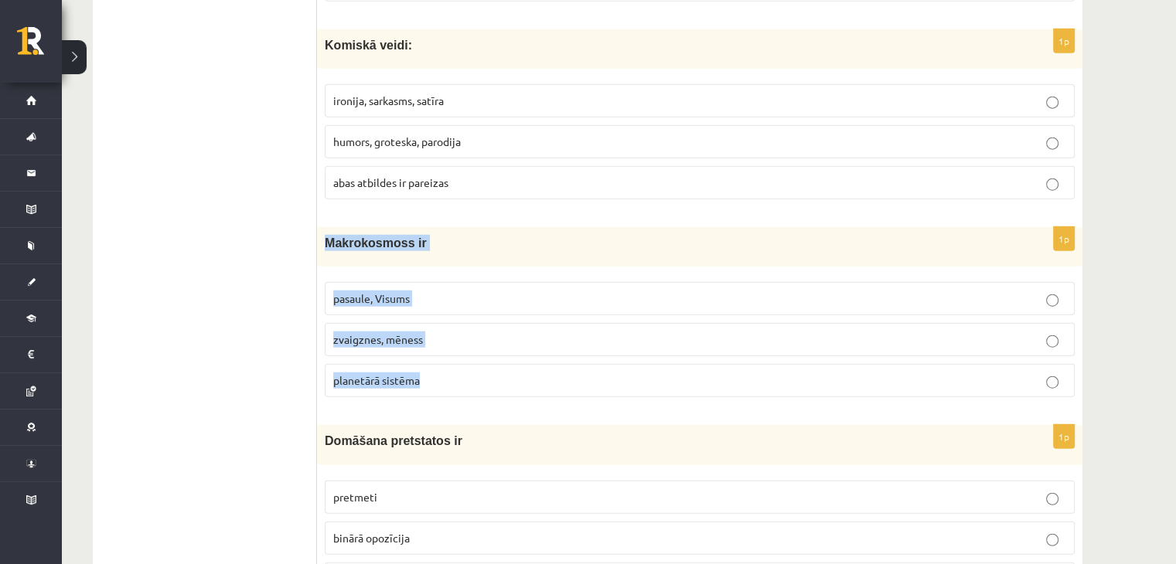
drag, startPoint x: 324, startPoint y: 203, endPoint x: 431, endPoint y: 345, distance: 177.8
click at [431, 345] on div "1p Makrokosmoss ir pasaule, Visums zvaigznes, mēness planetārā sistēma" at bounding box center [699, 318] width 765 height 182
click at [457, 291] on p "pasaule, Visums" at bounding box center [699, 299] width 733 height 16
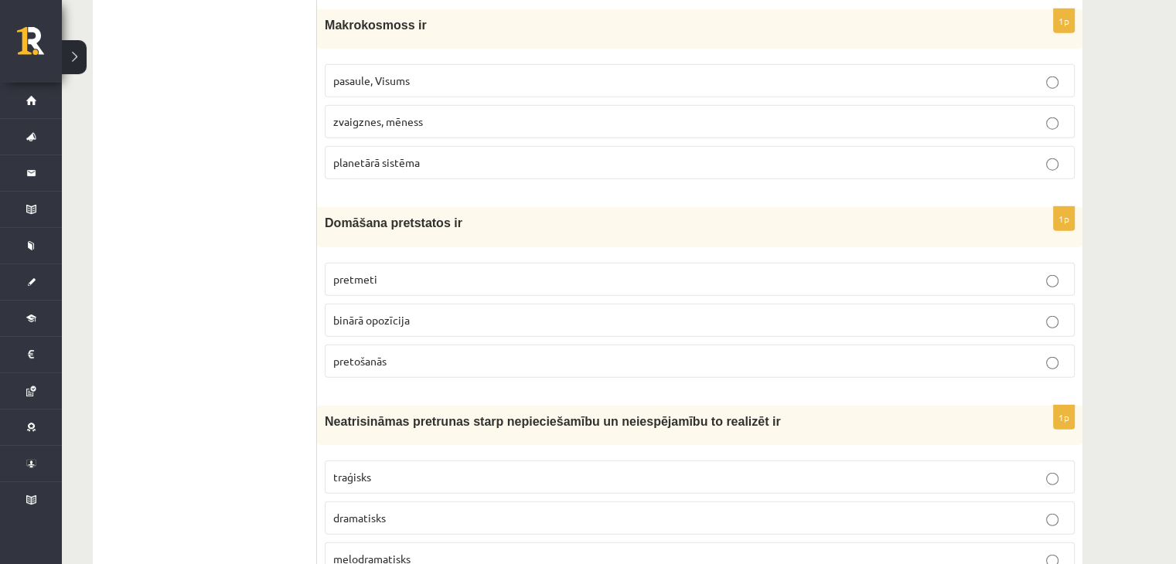
scroll to position [4036, 0]
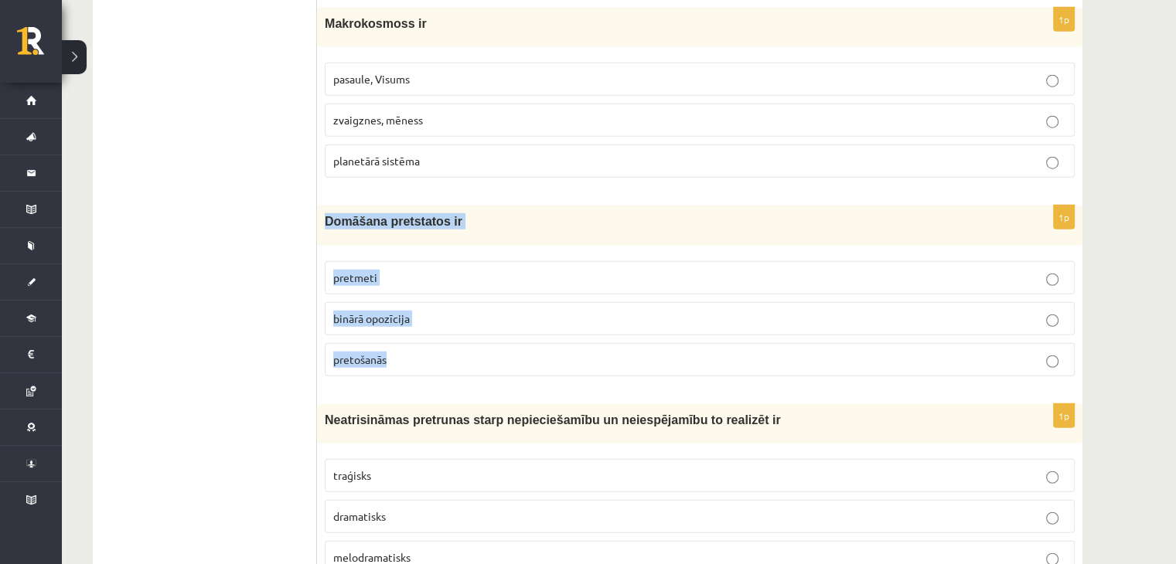
drag, startPoint x: 322, startPoint y: 182, endPoint x: 424, endPoint y: 325, distance: 175.2
click at [424, 325] on div "1p Domāšana pretstatos ir pretmeti binārā opozīcija pretošanās" at bounding box center [699, 297] width 765 height 182
click at [422, 311] on p "binārā opozīcija" at bounding box center [699, 319] width 733 height 16
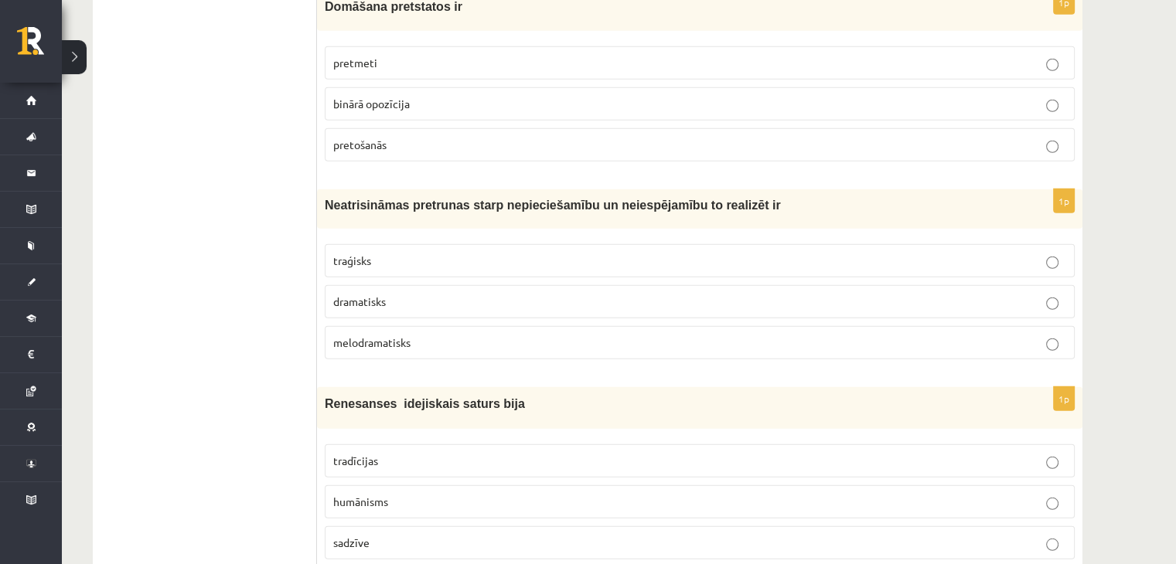
scroll to position [4253, 0]
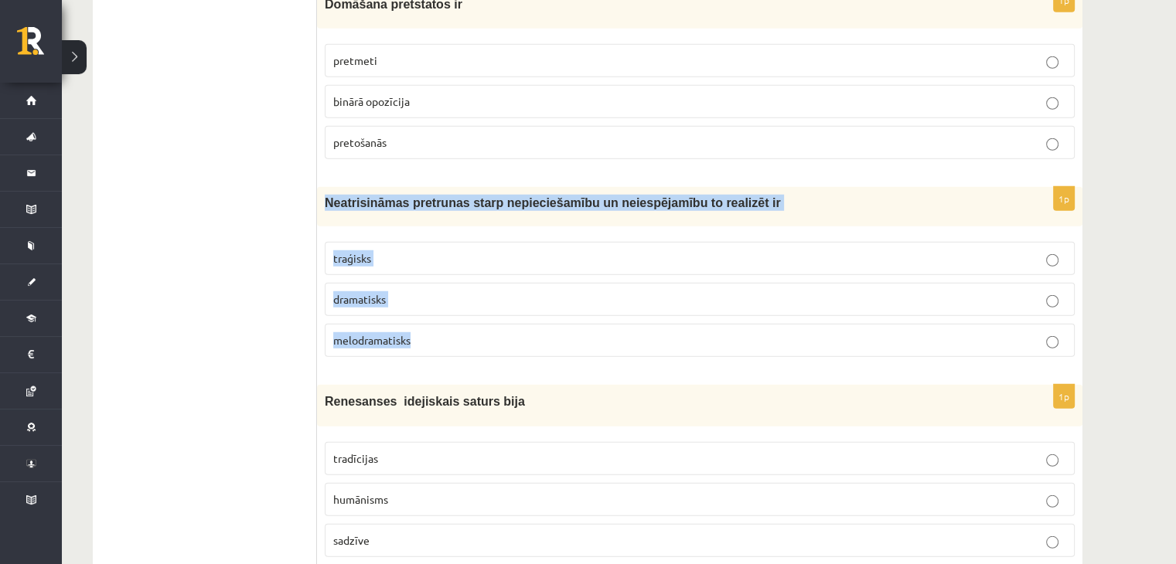
drag, startPoint x: 322, startPoint y: 165, endPoint x: 444, endPoint y: 308, distance: 188.0
click at [444, 308] on div "1p Neatrisināmas pretrunas starp nepieciešamību un neiespējamību to realizēt ir…" at bounding box center [699, 278] width 765 height 182
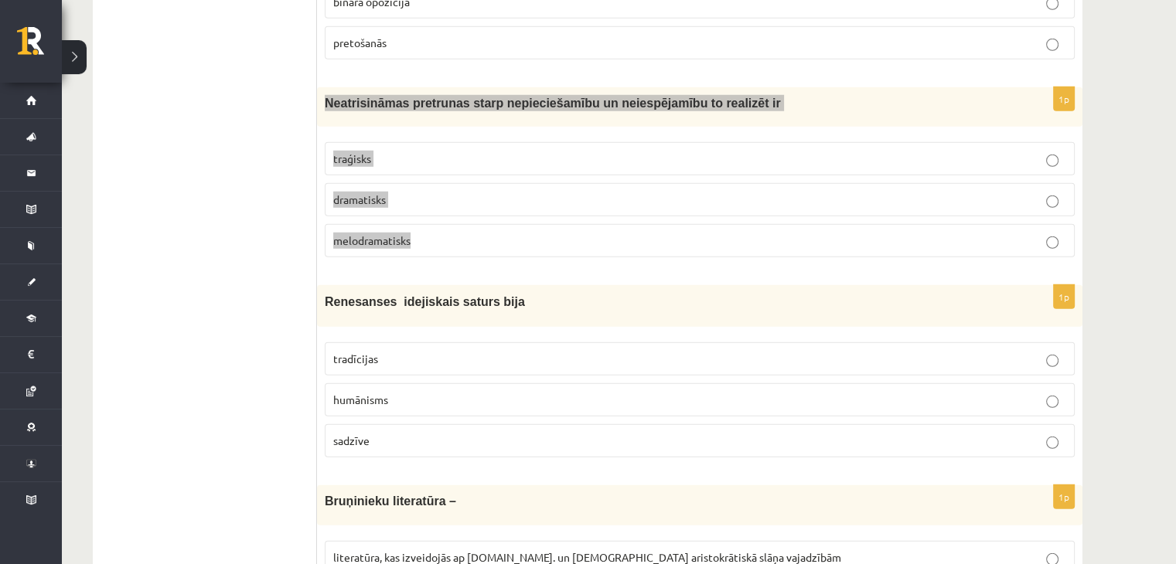
scroll to position [4355, 0]
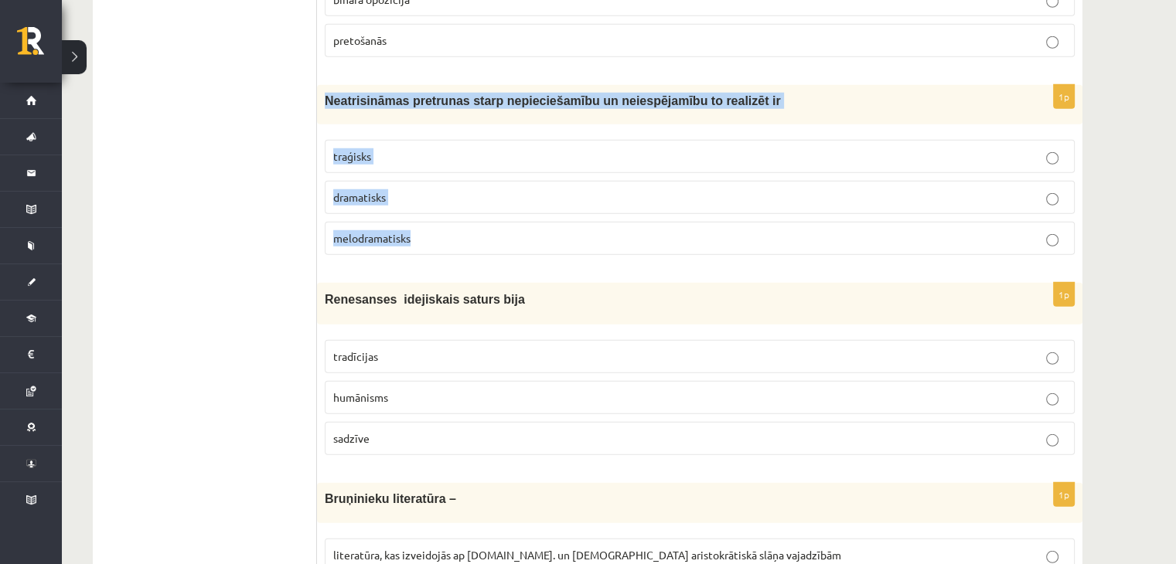
click at [414, 148] on p "traģisks" at bounding box center [699, 156] width 733 height 16
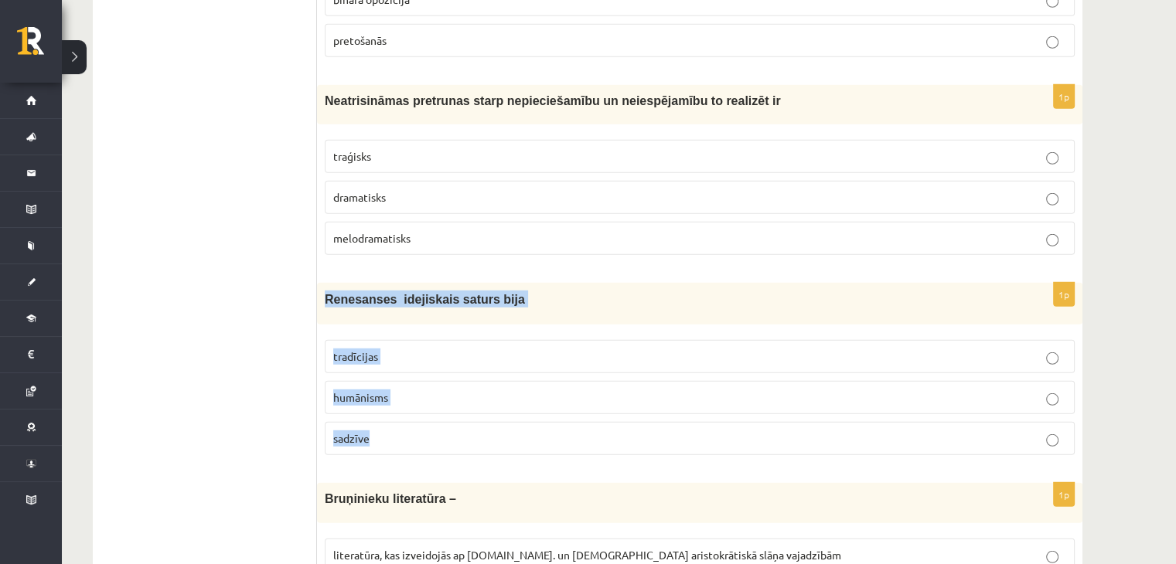
drag, startPoint x: 322, startPoint y: 260, endPoint x: 396, endPoint y: 407, distance: 164.5
click at [396, 407] on div "1p Renesanses idejiskais saturs bija tradīcijas humānisms sadzīve" at bounding box center [699, 375] width 765 height 185
click at [444, 390] on p "humānisms" at bounding box center [699, 398] width 733 height 16
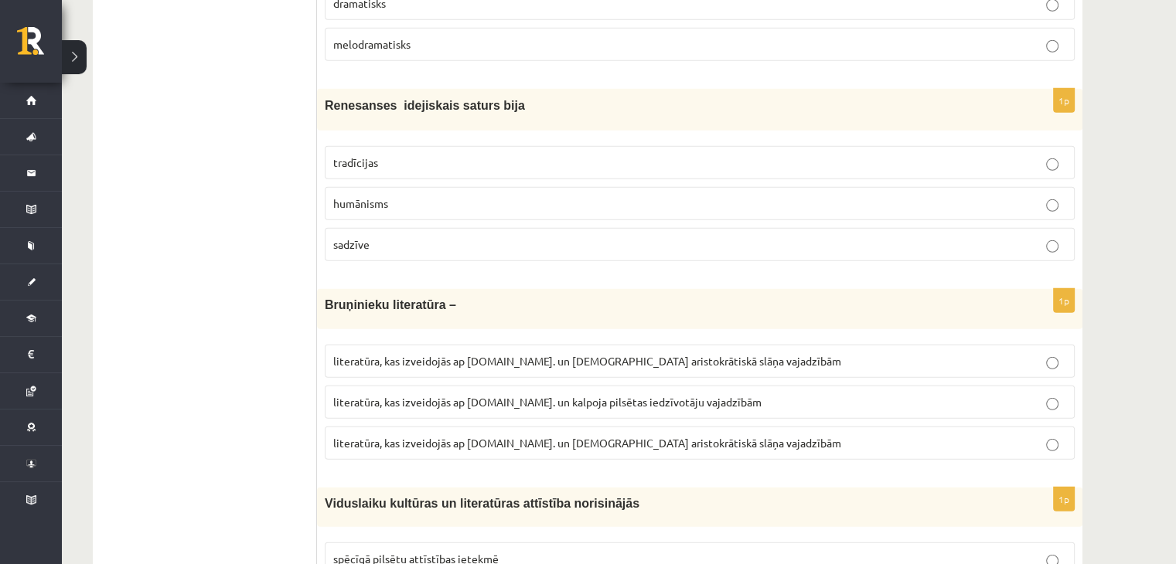
scroll to position [4588, 0]
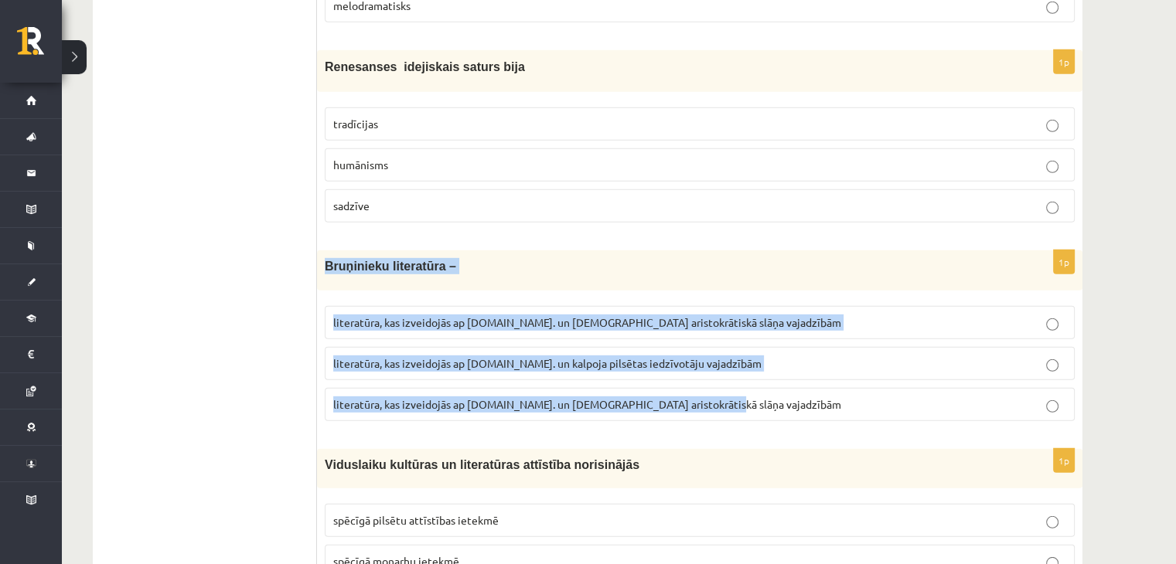
drag, startPoint x: 322, startPoint y: 223, endPoint x: 702, endPoint y: 356, distance: 401.9
click at [702, 356] on div "1p Bruņinieku literatūra – literatūra, kas izveidojās ap 20.gs. un kalpoja aris…" at bounding box center [699, 341] width 765 height 182
click at [536, 388] on label "literatūra, kas izveidojās ap 12.gs. un kalpoja aristokrātiskā slāņa vajadzībām" at bounding box center [700, 404] width 750 height 33
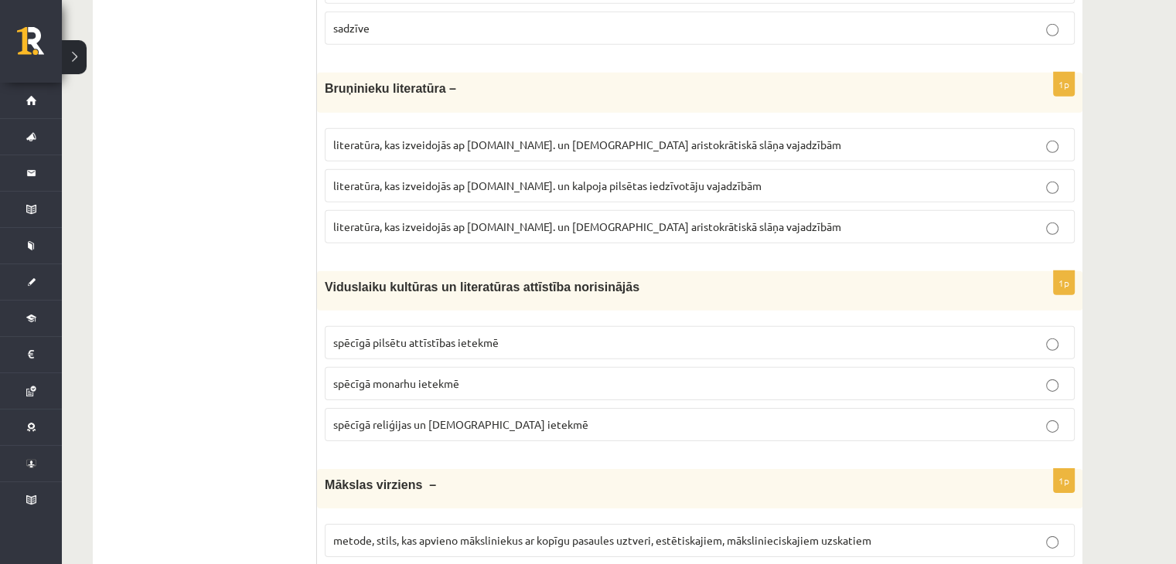
scroll to position [4767, 0]
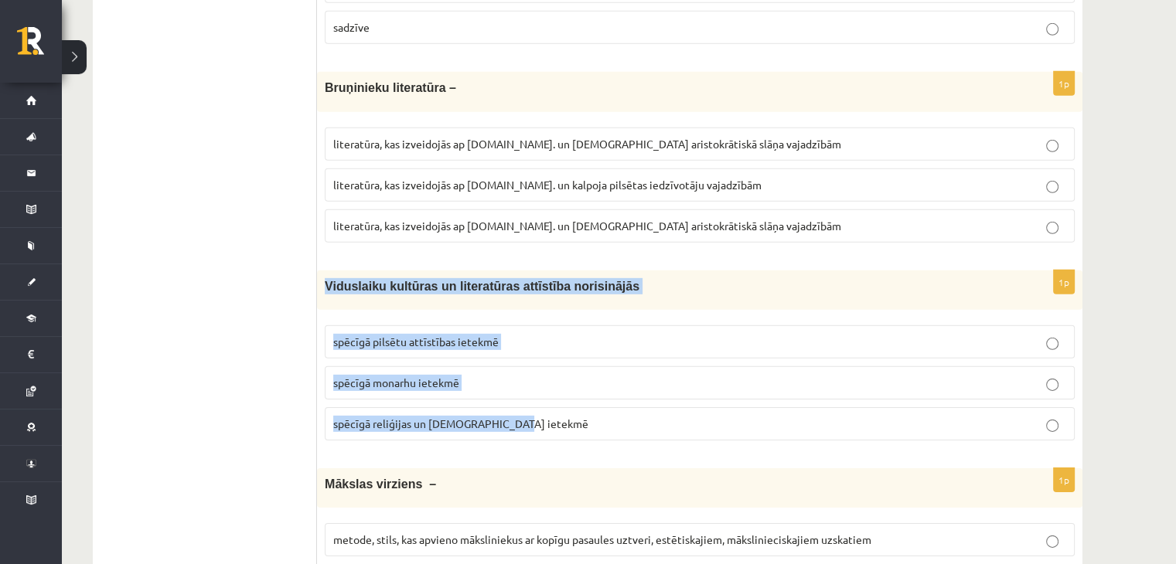
drag, startPoint x: 322, startPoint y: 243, endPoint x: 552, endPoint y: 403, distance: 279.4
click at [552, 403] on div "1p Viduslaiku kultūras un literatūras attīstība norisinājās spēcīgā pilsētu att…" at bounding box center [699, 362] width 765 height 182
click at [529, 416] on p "spēcīgā reliģijas un baznīcas ietekmē" at bounding box center [699, 424] width 733 height 16
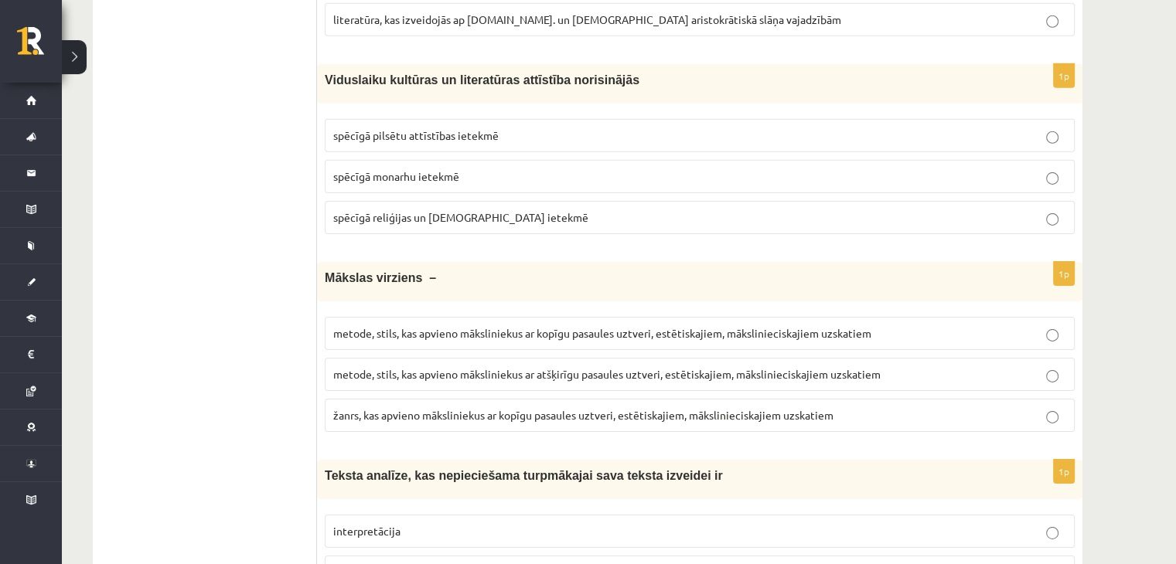
scroll to position [4974, 0]
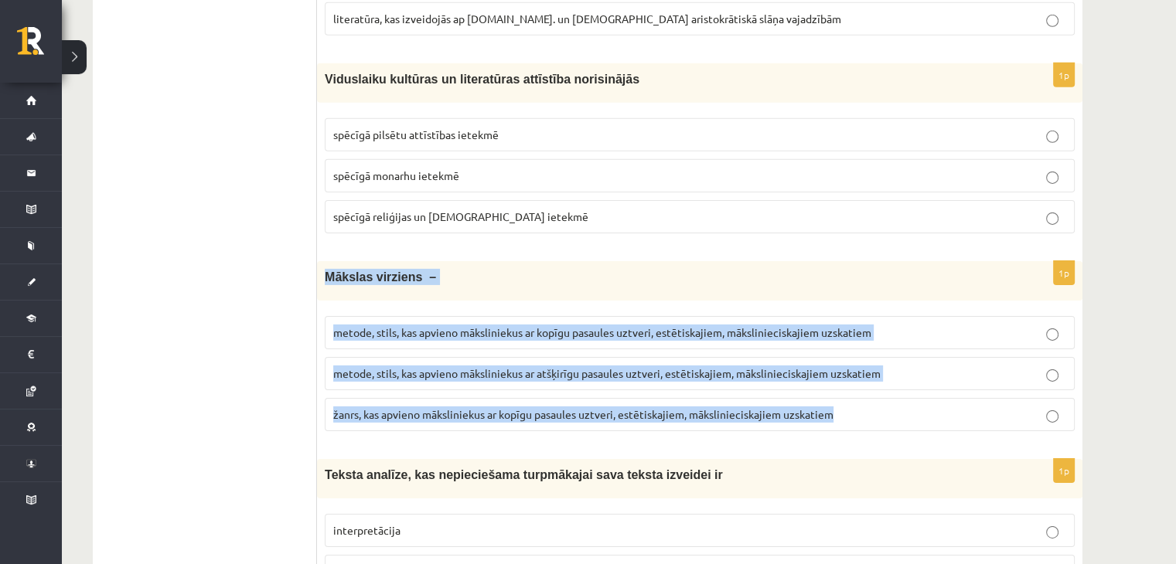
drag, startPoint x: 324, startPoint y: 233, endPoint x: 847, endPoint y: 381, distance: 543.7
click at [852, 381] on div "1p Mākslas virziens – metode, stils, kas apvieno māksliniekus ar kopīgu pasaule…" at bounding box center [699, 352] width 765 height 182
click at [492, 325] on p "metode, stils, kas apvieno māksliniekus ar kopīgu pasaules uztveri, estētiskaji…" at bounding box center [699, 333] width 733 height 16
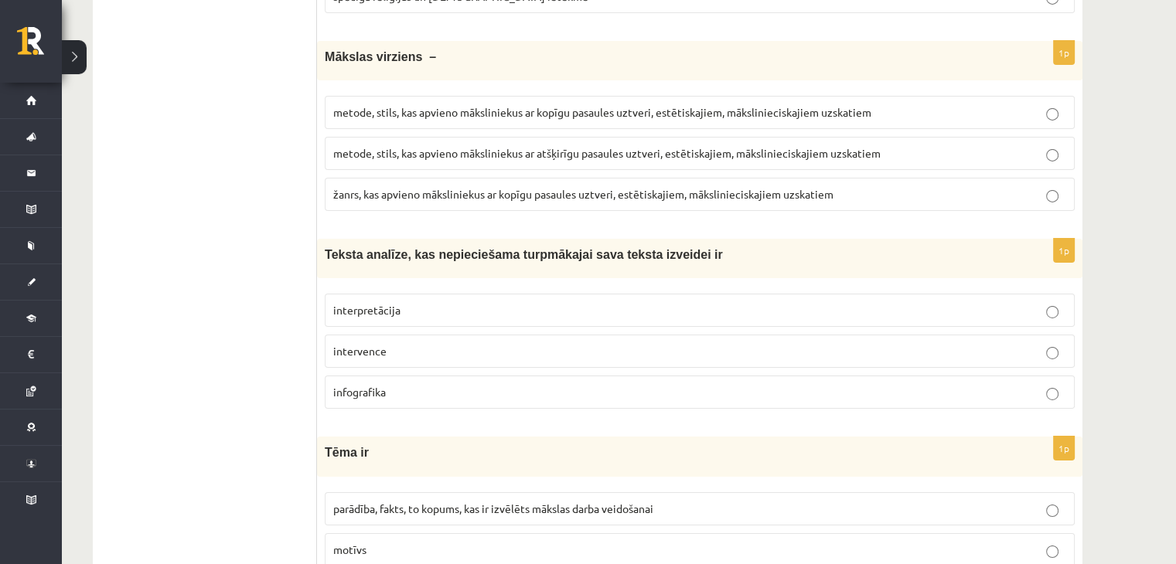
scroll to position [5199, 0]
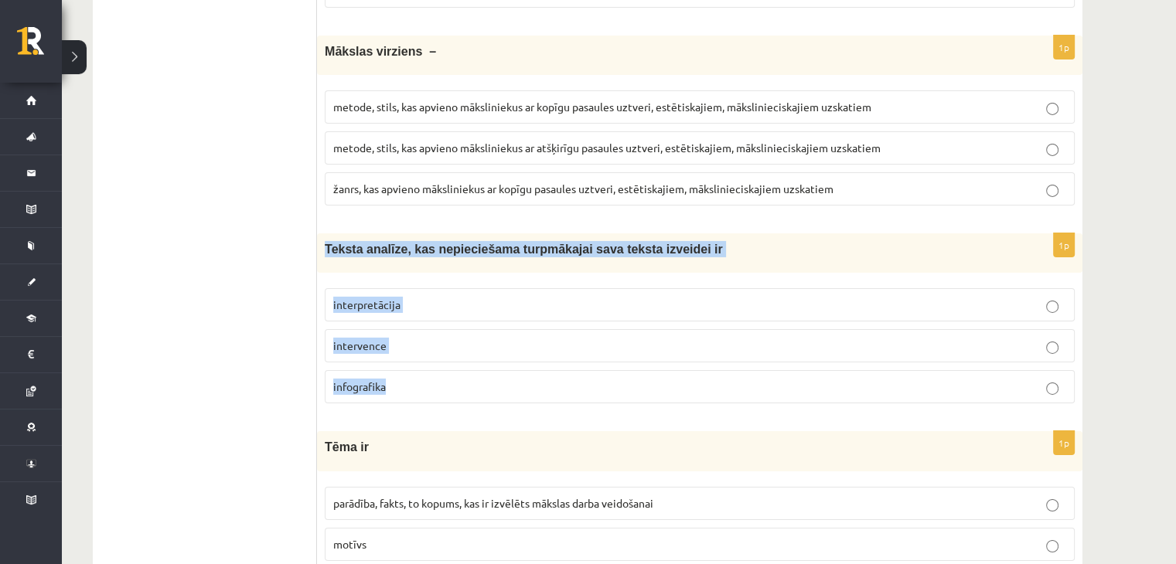
drag, startPoint x: 325, startPoint y: 205, endPoint x: 404, endPoint y: 340, distance: 157.0
click at [406, 340] on div "1p Teksta analīze, kas nepieciešama turpmākajai sava teksta izveidei ir interpr…" at bounding box center [699, 324] width 765 height 182
click at [462, 297] on p "interpretācija" at bounding box center [699, 305] width 733 height 16
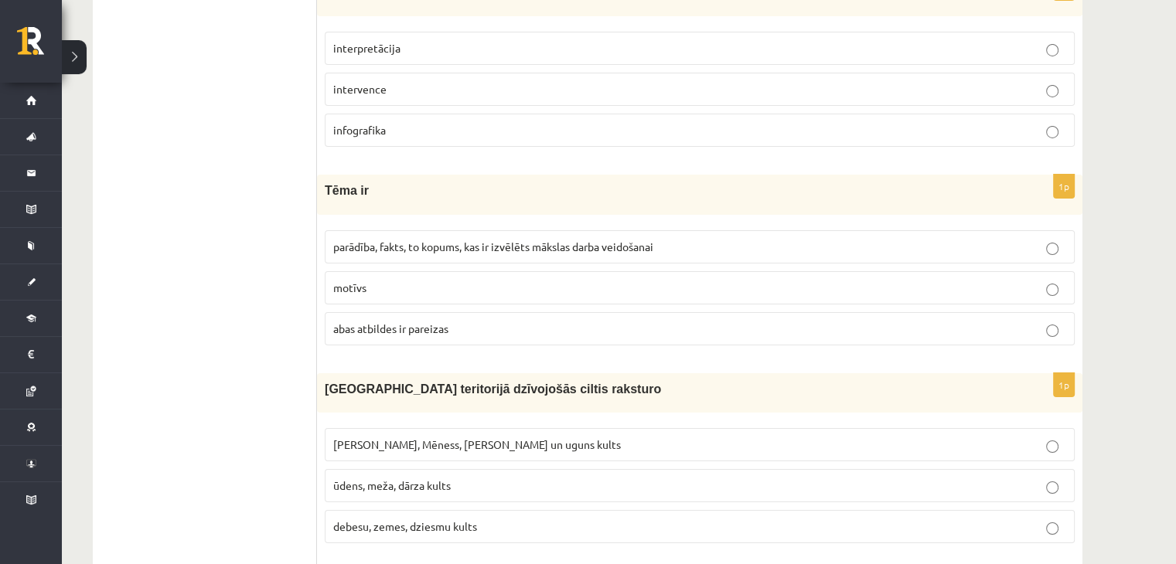
scroll to position [5462, 0]
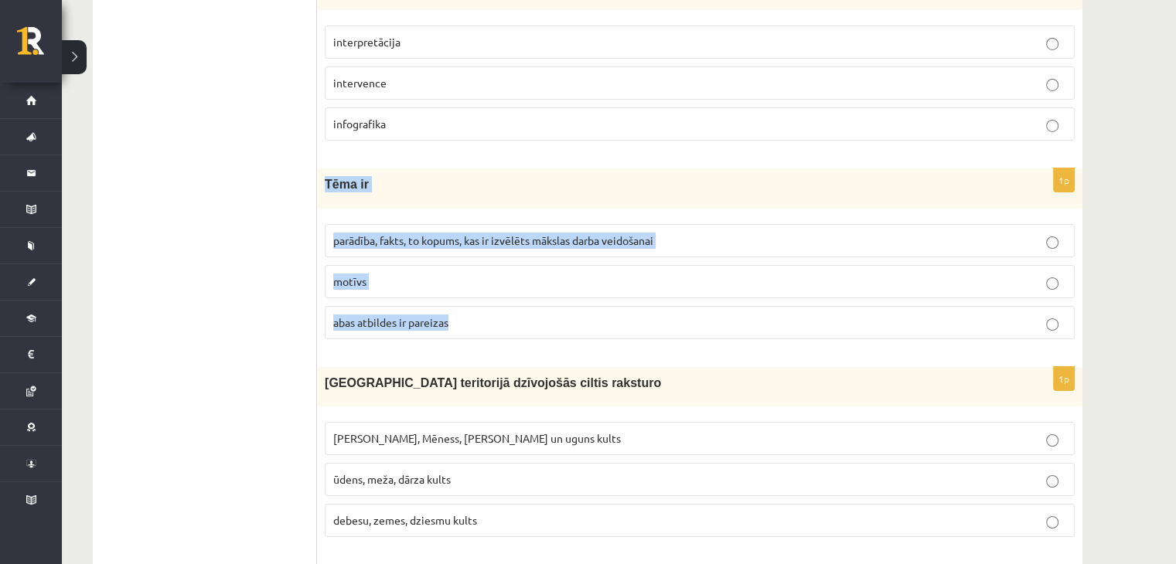
drag, startPoint x: 323, startPoint y: 139, endPoint x: 485, endPoint y: 276, distance: 212.3
click at [485, 276] on div "1p Tēma ir parādība, fakts, to kopums, kas ir izvēlēts mākslas darba veidošanai…" at bounding box center [699, 259] width 765 height 182
click at [522, 233] on span "parādība, fakts, to kopums, kas ir izvēlēts mākslas darba veidošanai" at bounding box center [493, 240] width 320 height 14
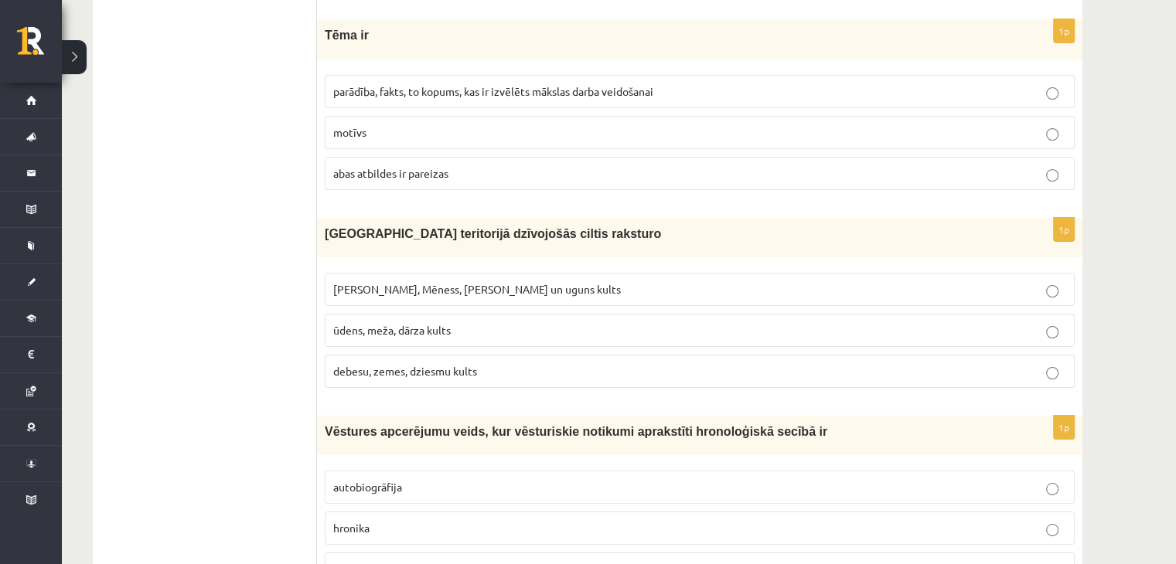
scroll to position [5617, 0]
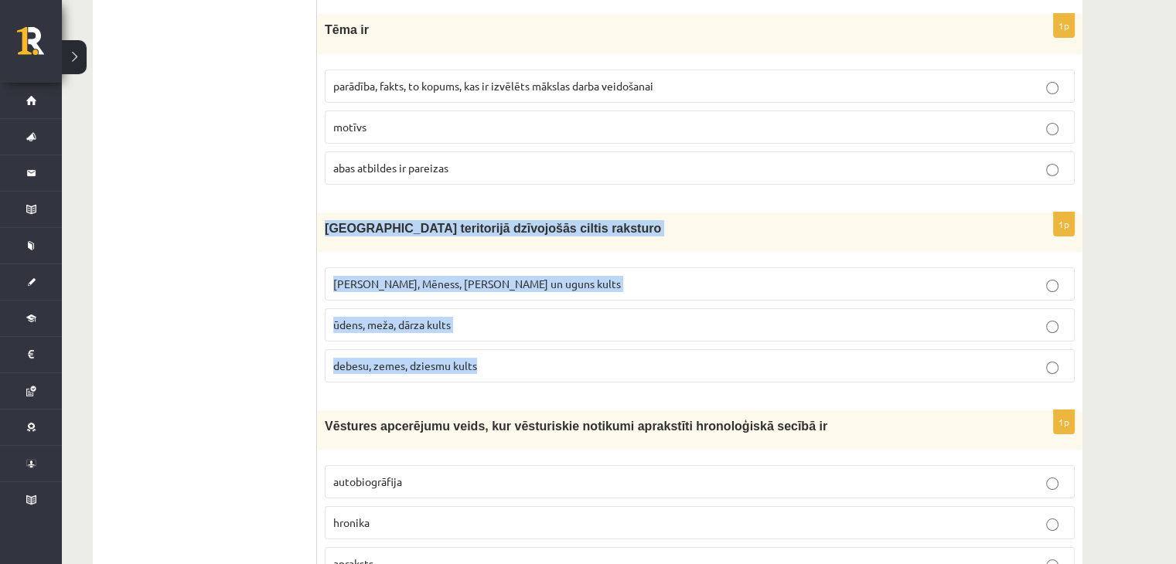
drag, startPoint x: 323, startPoint y: 181, endPoint x: 504, endPoint y: 312, distance: 223.6
click at [504, 312] on div "1p Latvijas teritorijā dzīvojošās ciltis raksturo Saules, Mēness, Pērkona un ug…" at bounding box center [699, 304] width 765 height 182
click at [578, 276] on p "Saules, Mēness, Pērkona un uguns kults" at bounding box center [699, 284] width 733 height 16
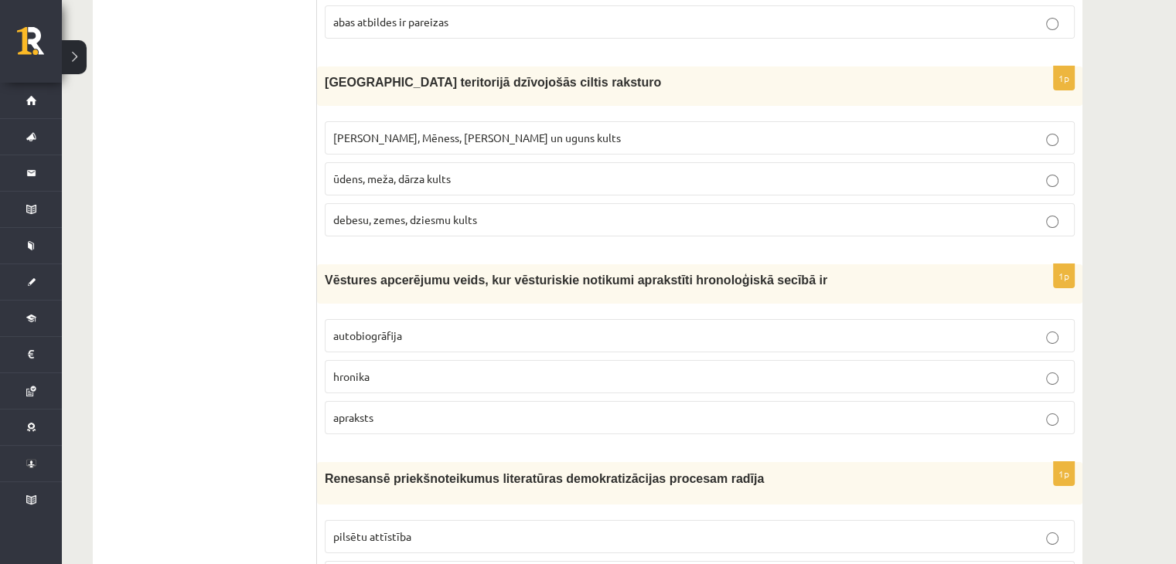
scroll to position [5827, 0]
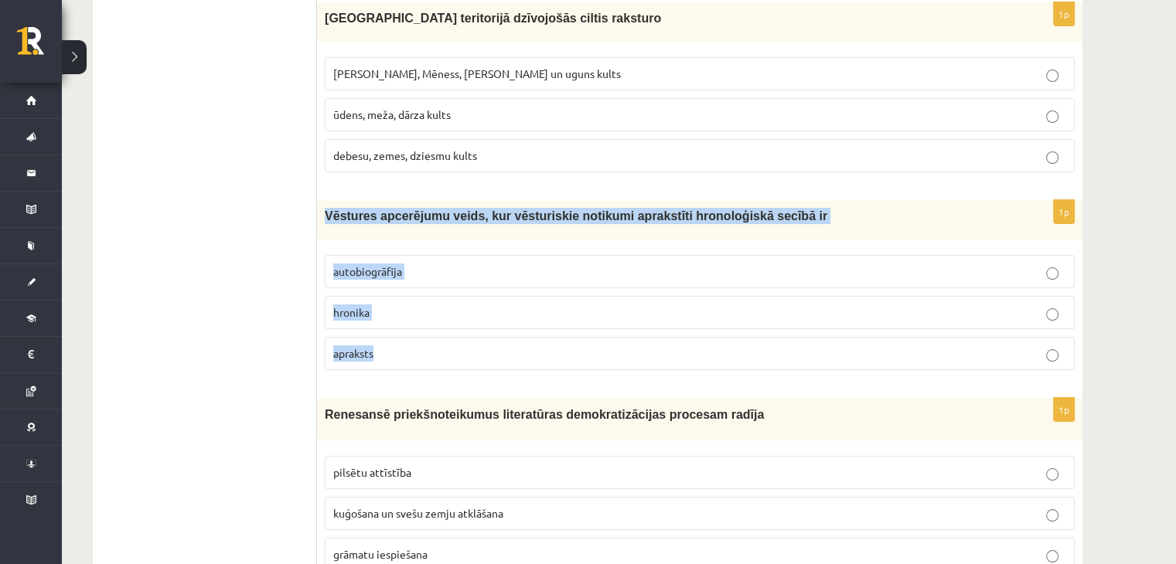
drag, startPoint x: 325, startPoint y: 167, endPoint x: 411, endPoint y: 297, distance: 156.1
click at [411, 297] on div "1p Vēstures apcerējumu veids, kur vēsturiskie notikumi aprakstīti hronoloģiskā …" at bounding box center [699, 291] width 765 height 182
click at [566, 305] on p "hronika" at bounding box center [699, 313] width 733 height 16
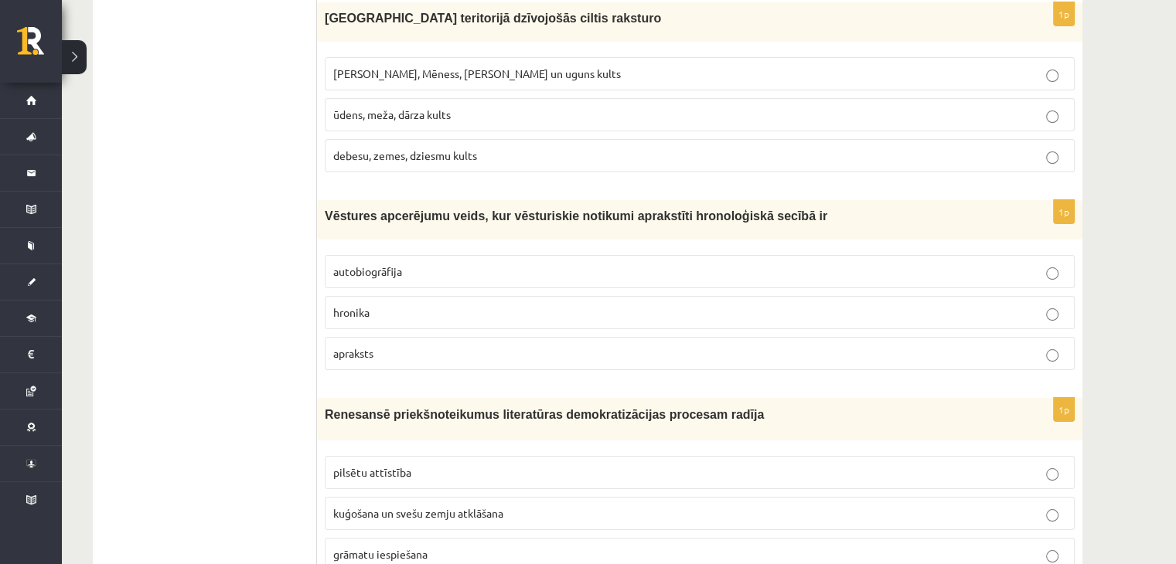
scroll to position [5846, 0]
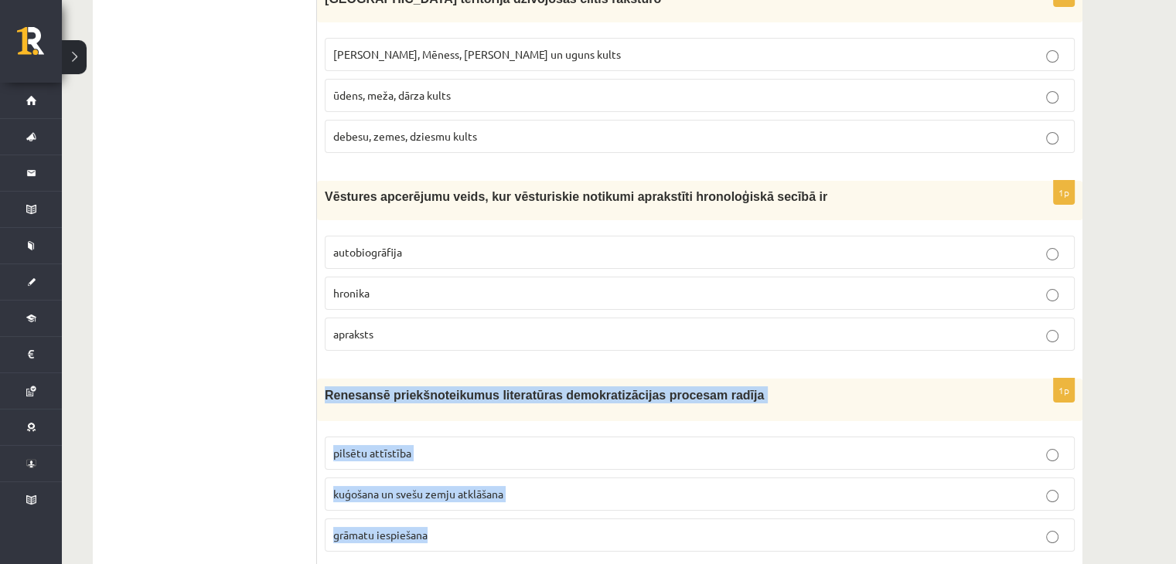
drag, startPoint x: 323, startPoint y: 349, endPoint x: 465, endPoint y: 487, distance: 197.3
click at [465, 487] on div "1p Renesansē priekšnoteikumus literatūras demokratizācijas procesam radīja pils…" at bounding box center [699, 471] width 765 height 185
click at [556, 527] on p "grāmatu iespiešana" at bounding box center [699, 535] width 733 height 16
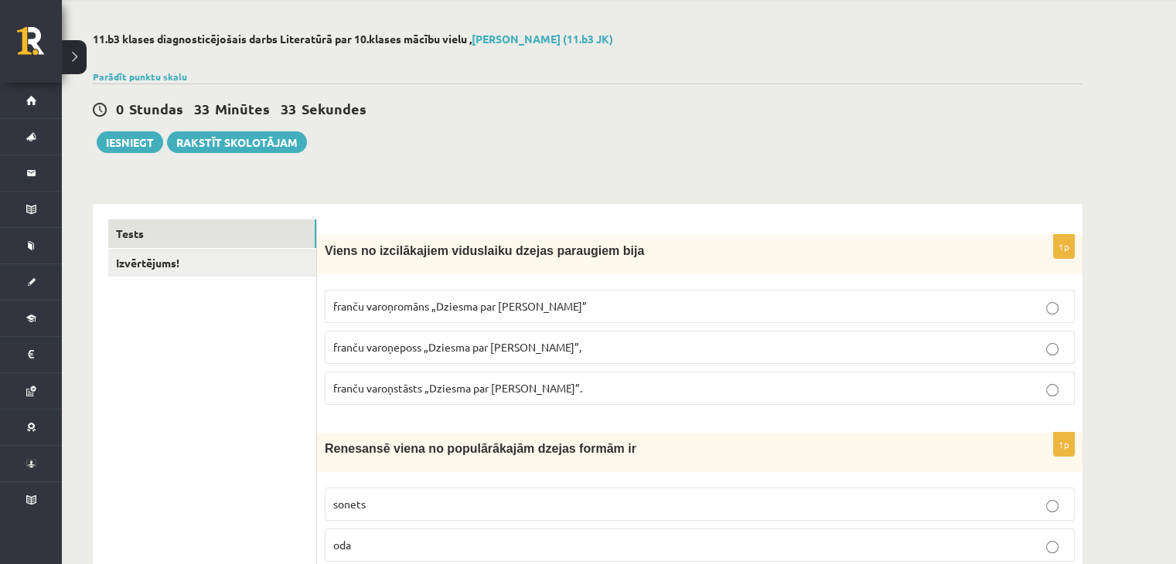
scroll to position [0, 0]
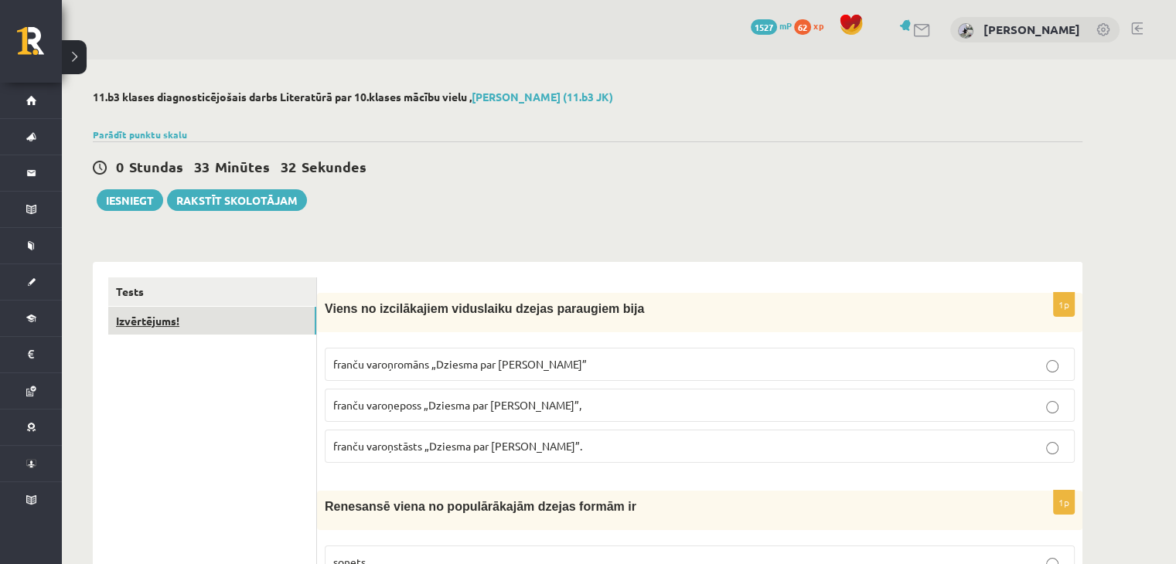
click at [155, 319] on link "Izvērtējums!" at bounding box center [212, 321] width 208 height 29
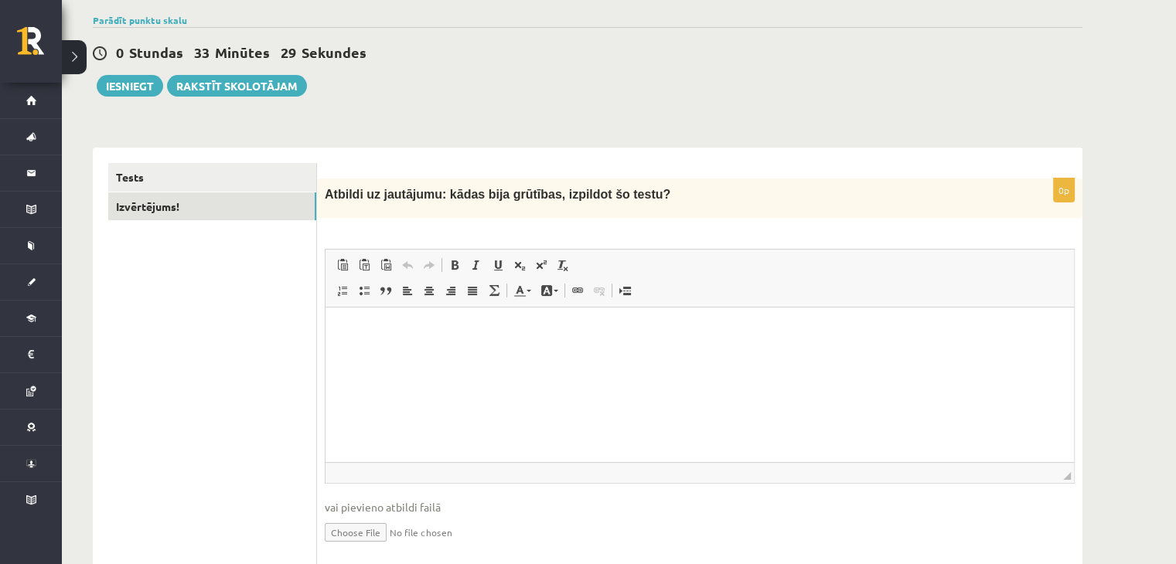
scroll to position [130, 0]
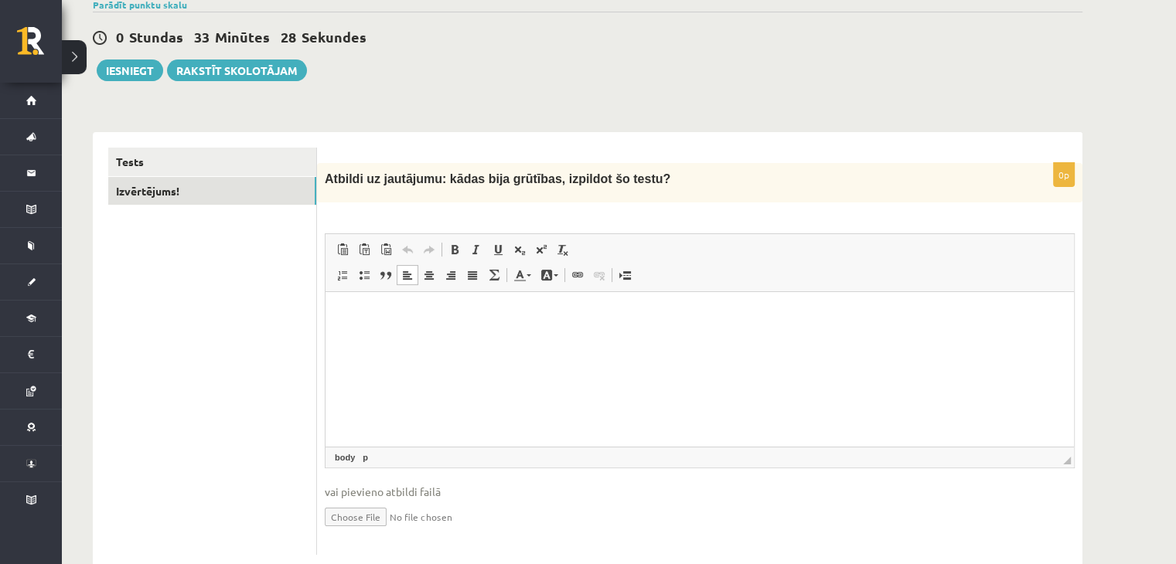
click at [591, 329] on html at bounding box center [699, 315] width 748 height 47
click at [139, 64] on button "Iesniegt" at bounding box center [130, 71] width 66 height 22
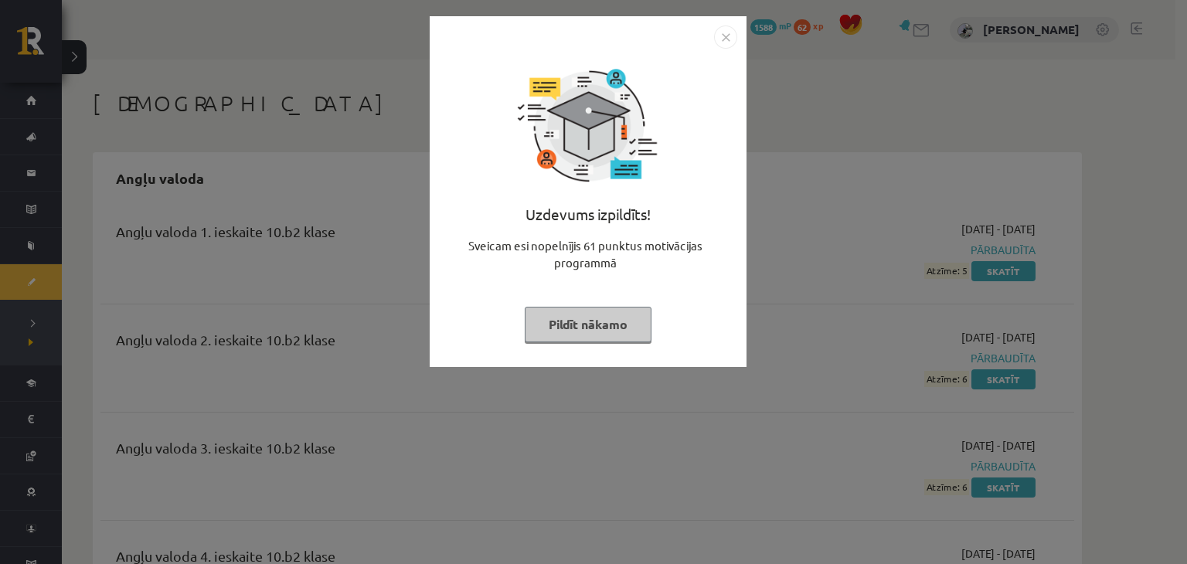
click at [726, 40] on img "Close" at bounding box center [725, 37] width 23 height 23
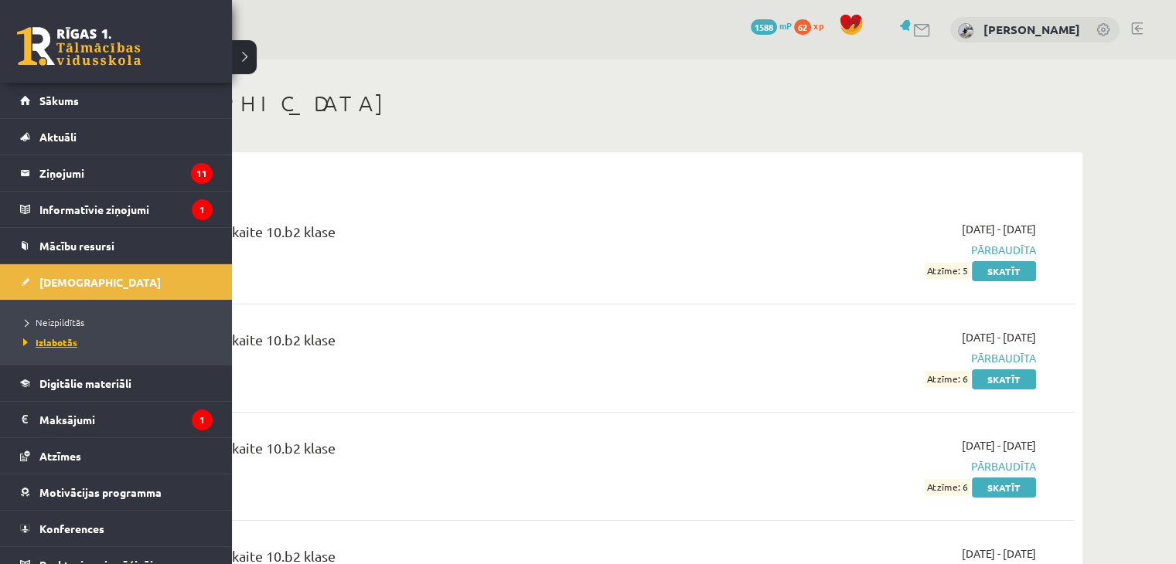
click at [57, 338] on span "Izlabotās" at bounding box center [48, 342] width 58 height 12
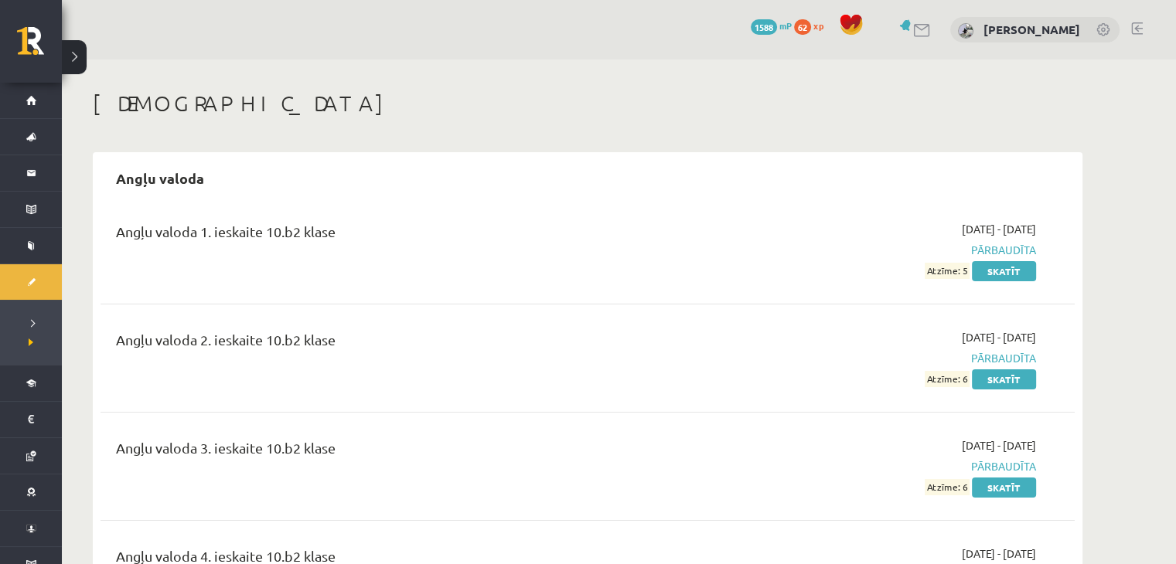
click at [1102, 30] on link at bounding box center [1103, 30] width 15 height 15
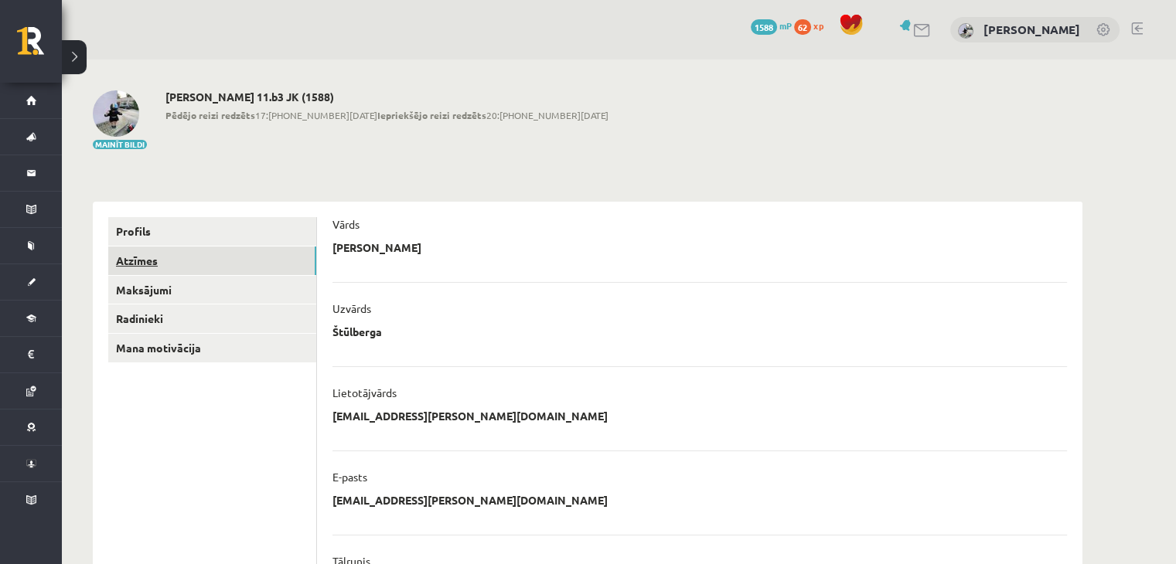
click at [148, 260] on link "Atzīmes" at bounding box center [212, 261] width 208 height 29
